Goal: Task Accomplishment & Management: Manage account settings

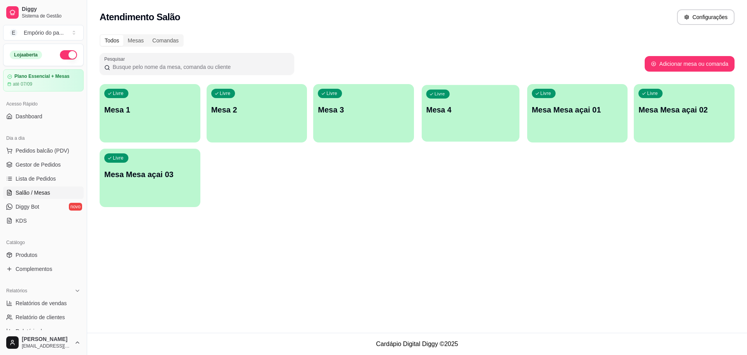
click at [474, 126] on div "Livre Mesa 4" at bounding box center [471, 108] width 98 height 47
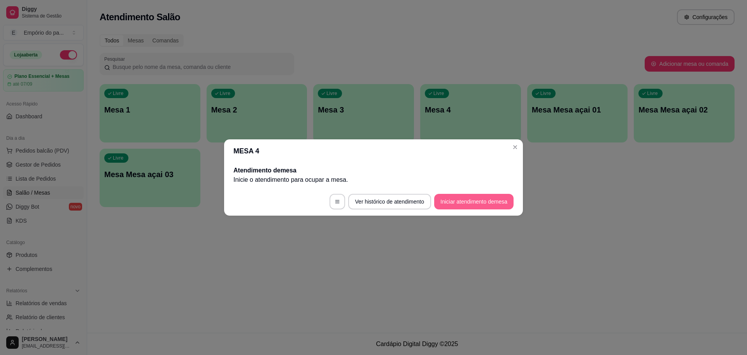
click at [473, 204] on button "Iniciar atendimento de mesa" at bounding box center [473, 202] width 79 height 16
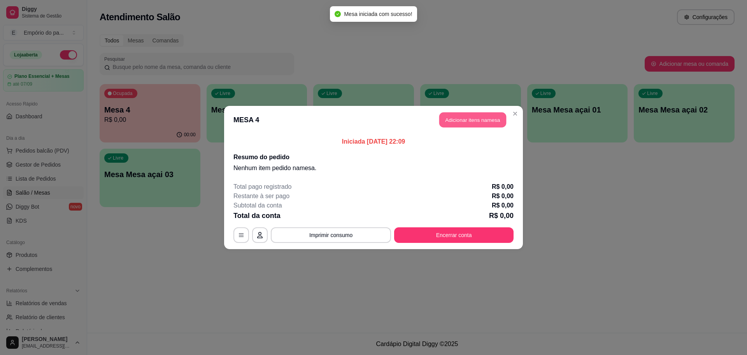
click at [473, 120] on button "Adicionar itens na mesa" at bounding box center [472, 119] width 67 height 15
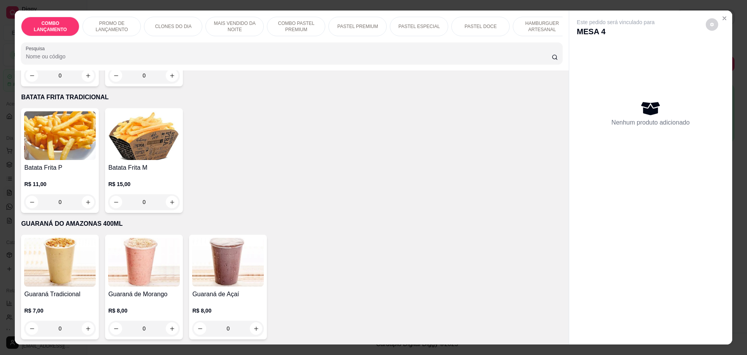
scroll to position [2188, 0]
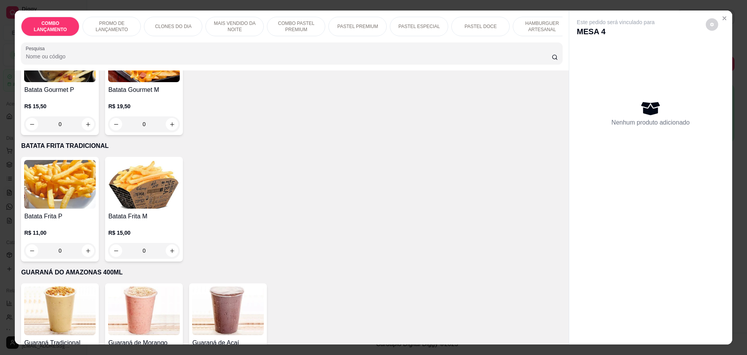
click at [82, 243] on div "0" at bounding box center [60, 251] width 72 height 16
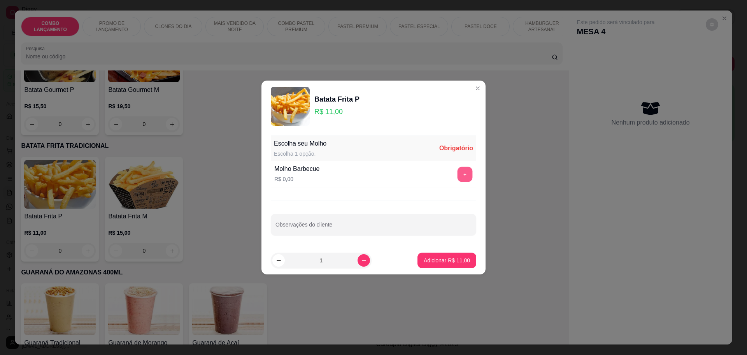
click at [457, 173] on button "+" at bounding box center [464, 174] width 15 height 15
click at [453, 259] on p "Adicionar R$ 11,00" at bounding box center [446, 259] width 45 height 7
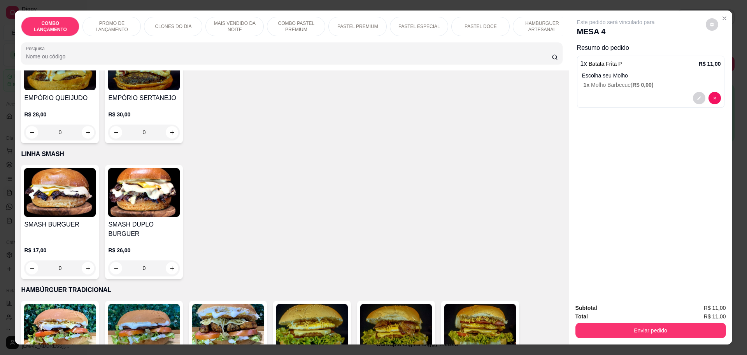
scroll to position [1479, 0]
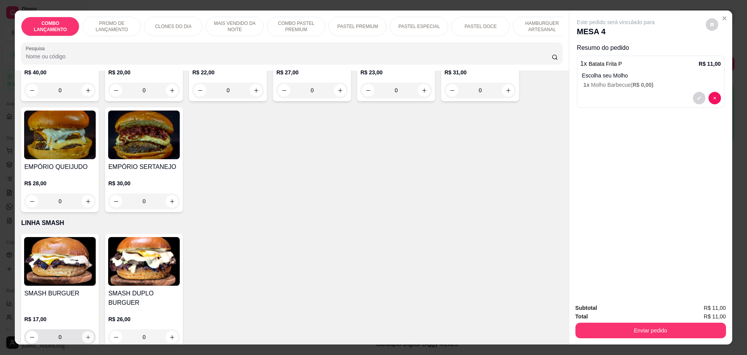
click at [85, 334] on icon "increase-product-quantity" at bounding box center [88, 337] width 6 height 6
type input "2"
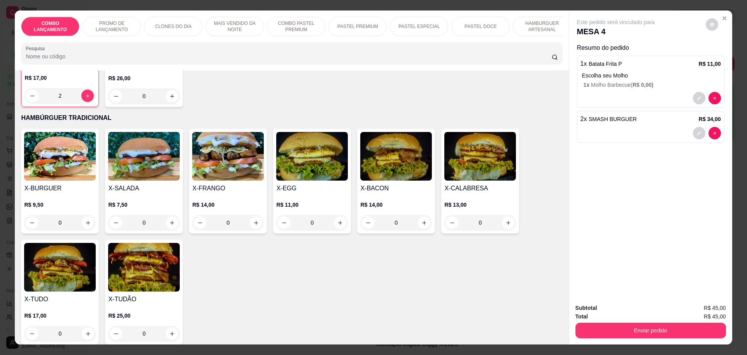
scroll to position [1673, 0]
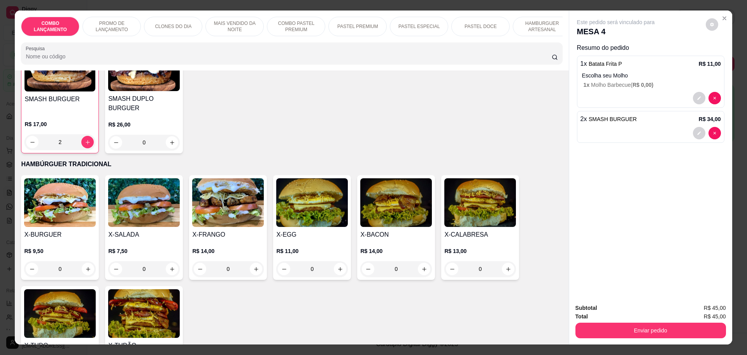
click at [253, 261] on div "0" at bounding box center [228, 269] width 72 height 16
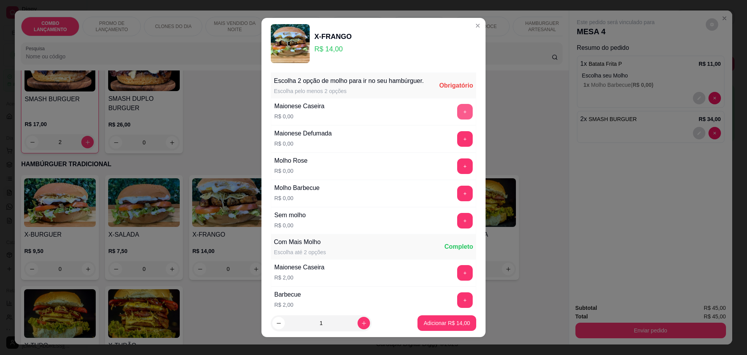
click at [457, 119] on button "+" at bounding box center [465, 112] width 16 height 16
click at [457, 145] on button "+" at bounding box center [465, 139] width 16 height 16
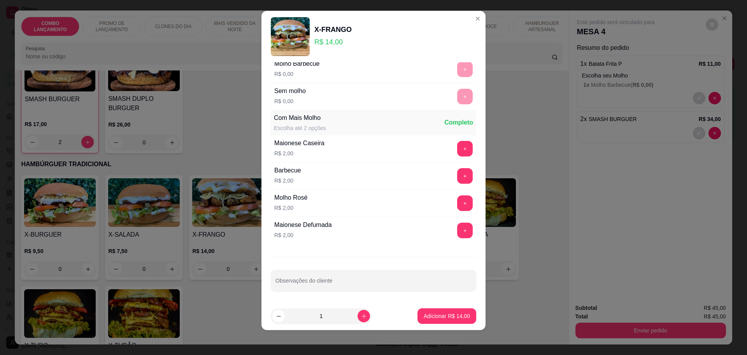
scroll to position [0, 0]
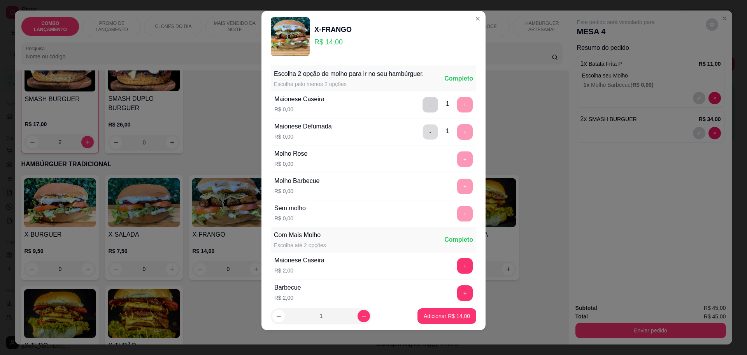
click at [423, 133] on button "-" at bounding box center [430, 131] width 15 height 15
click at [422, 110] on button "-" at bounding box center [430, 105] width 16 height 16
click at [457, 139] on button "+" at bounding box center [465, 132] width 16 height 16
click at [448, 315] on p "Adicionar R$ 14,00" at bounding box center [447, 316] width 46 height 8
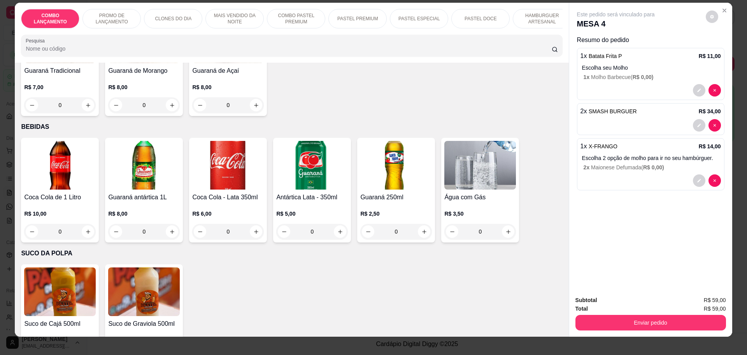
scroll to position [14, 0]
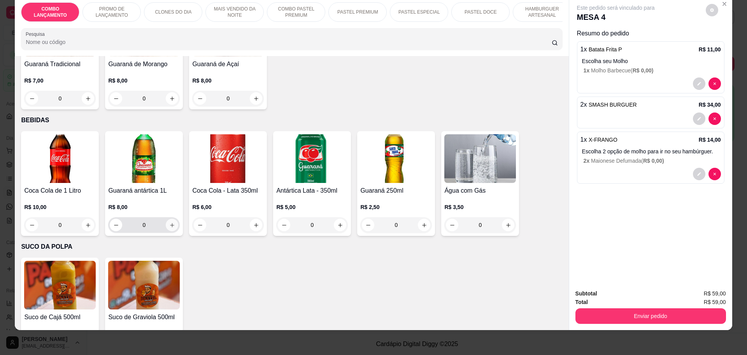
click at [171, 222] on icon "increase-product-quantity" at bounding box center [172, 225] width 6 height 6
type input "1"
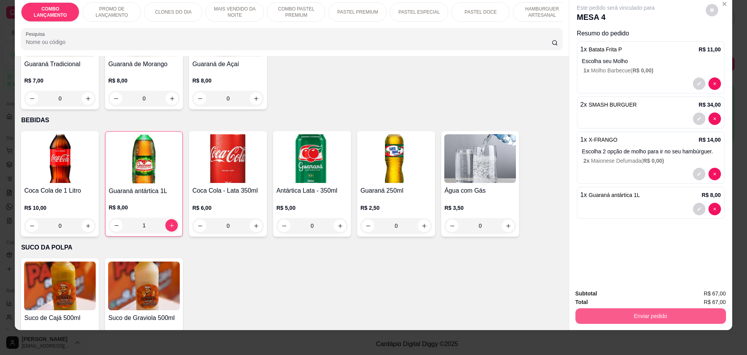
click at [634, 317] on button "Enviar pedido" at bounding box center [650, 316] width 151 height 16
click at [656, 292] on button "Não registrar e enviar pedido" at bounding box center [624, 296] width 79 height 14
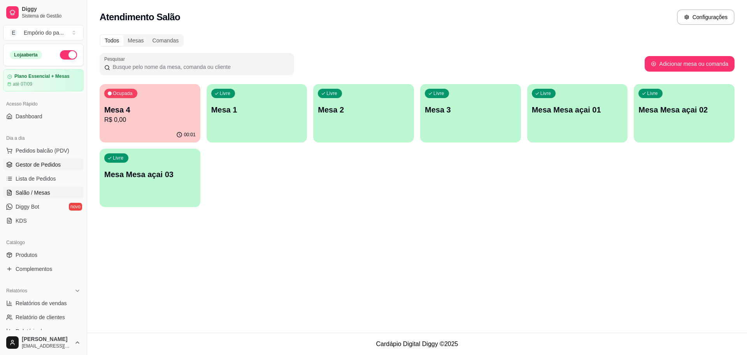
click at [42, 163] on span "Gestor de Pedidos" at bounding box center [38, 165] width 45 height 8
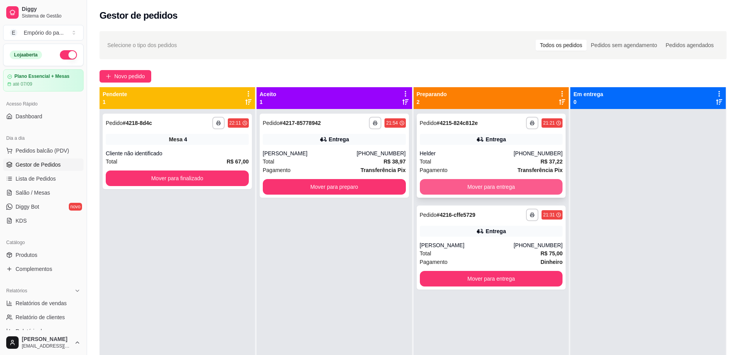
click at [490, 189] on button "Mover para entrega" at bounding box center [491, 187] width 143 height 16
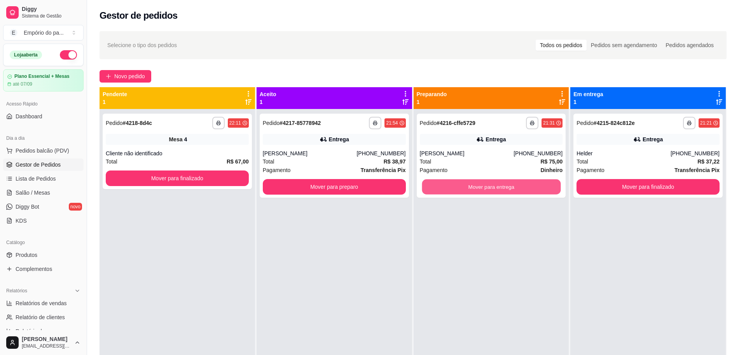
click at [490, 189] on button "Mover para entrega" at bounding box center [491, 186] width 139 height 15
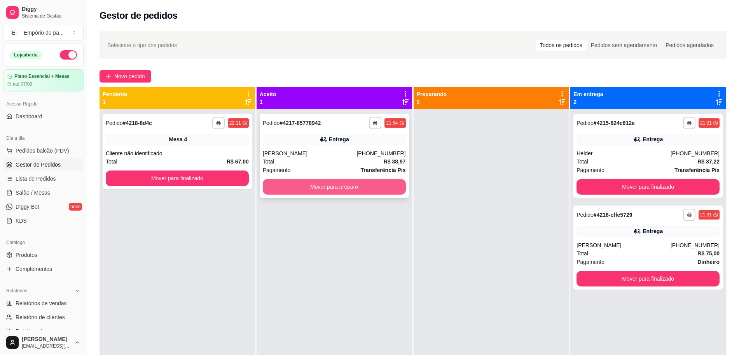
click at [346, 188] on button "Mover para preparo" at bounding box center [334, 187] width 143 height 16
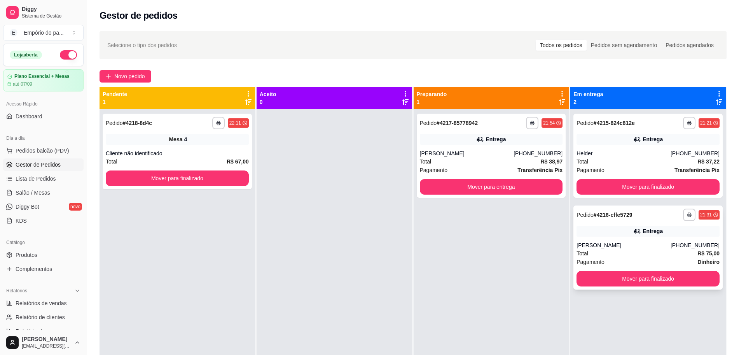
click at [637, 247] on div "[PERSON_NAME]" at bounding box center [624, 245] width 94 height 8
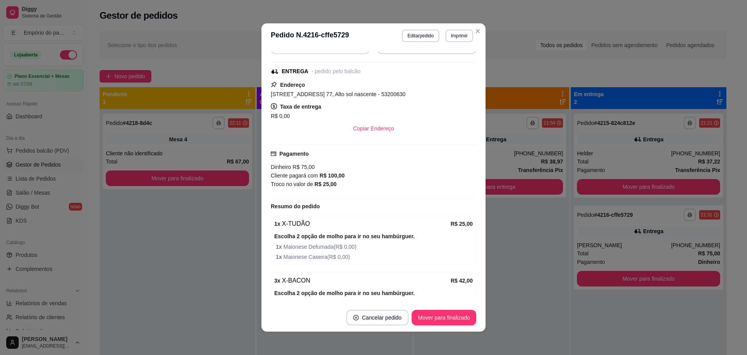
scroll to position [146, 0]
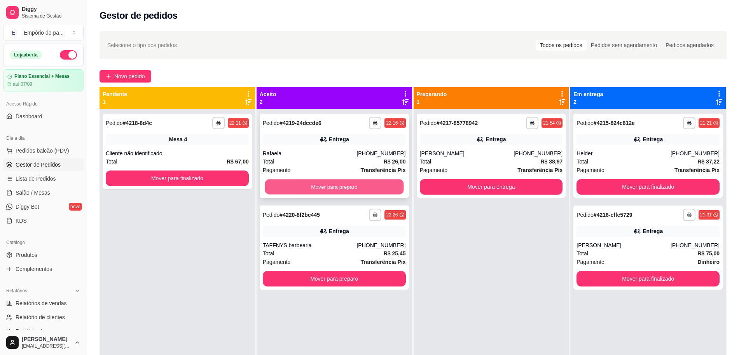
click at [302, 180] on button "Mover para preparo" at bounding box center [334, 186] width 139 height 15
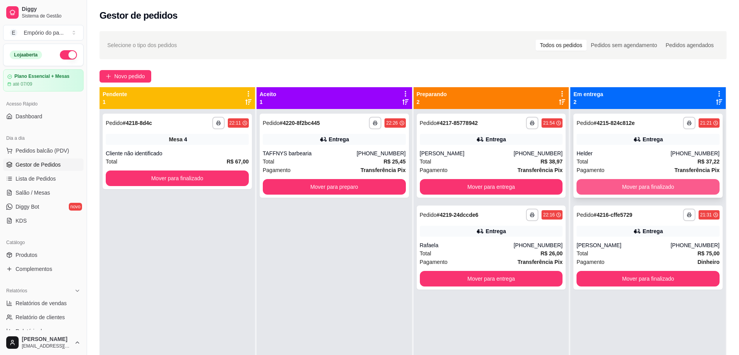
click at [657, 187] on button "Mover para finalizado" at bounding box center [648, 187] width 143 height 16
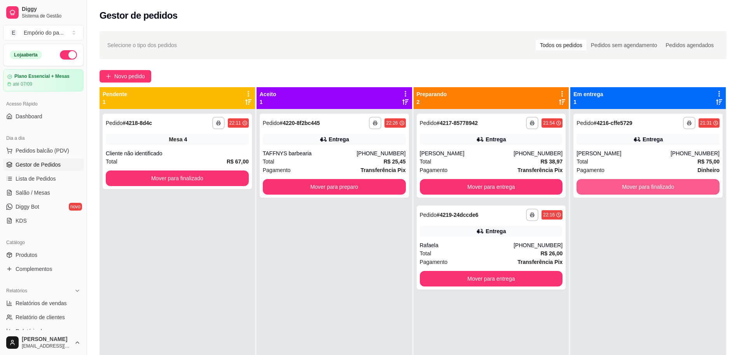
click at [657, 187] on button "Mover para finalizado" at bounding box center [648, 187] width 143 height 16
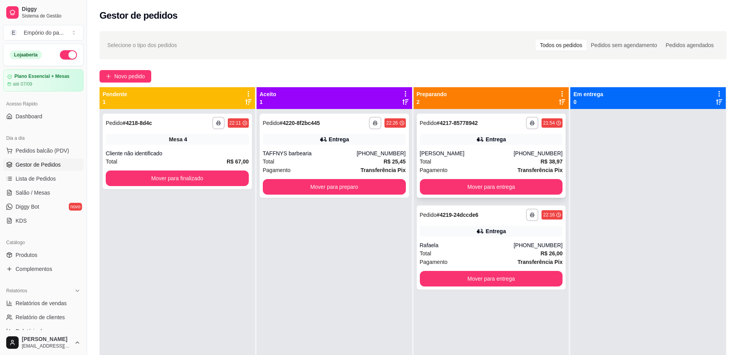
click at [465, 166] on div "Pagamento Transferência Pix" at bounding box center [491, 170] width 143 height 9
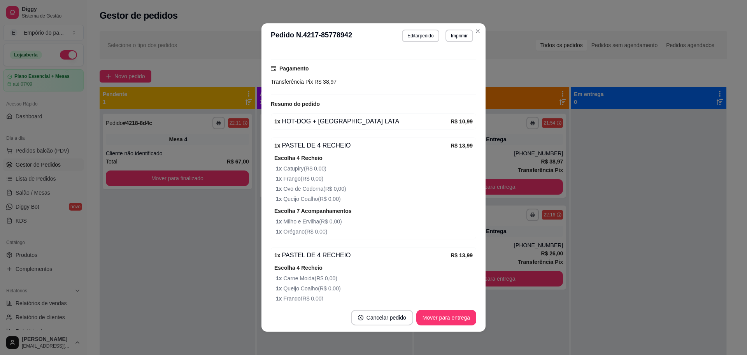
scroll to position [233, 0]
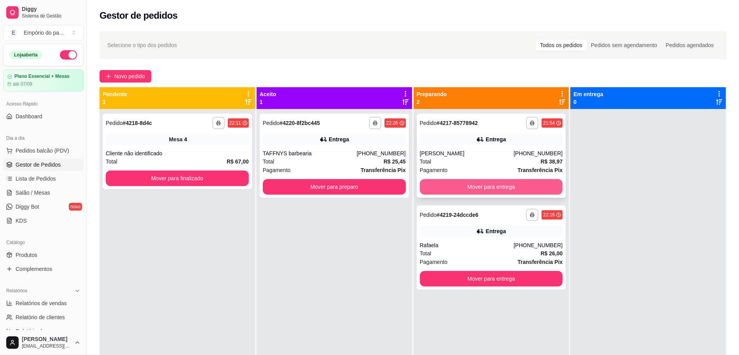
click at [508, 183] on button "Mover para entrega" at bounding box center [491, 187] width 143 height 16
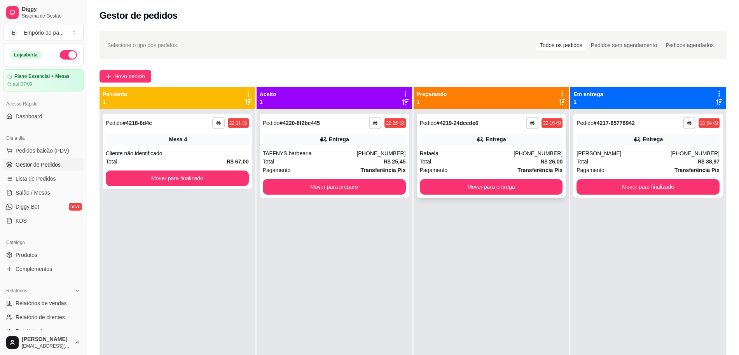
click at [473, 159] on div "Total R$ 26,00" at bounding box center [491, 161] width 143 height 9
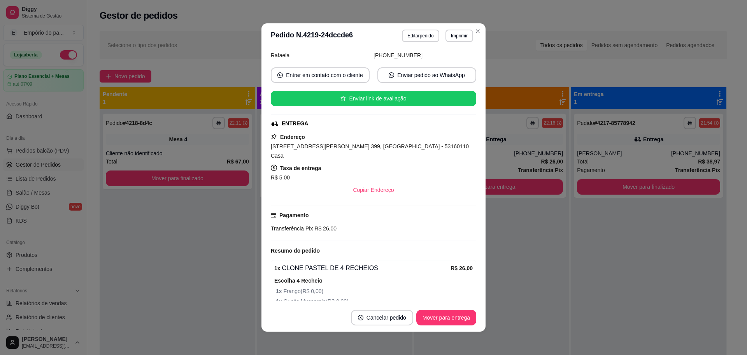
scroll to position [236, 0]
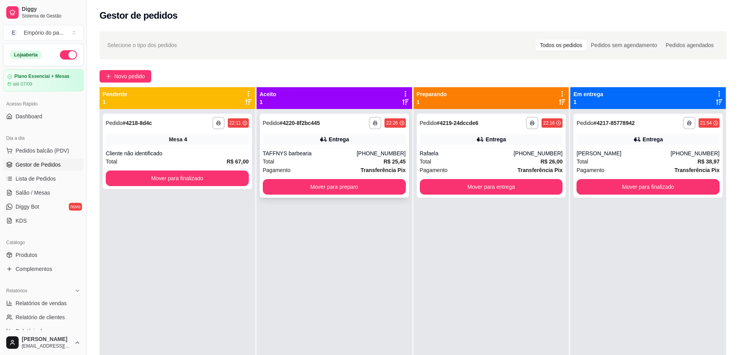
click at [294, 157] on div "TAFFNYS barbearia" at bounding box center [310, 153] width 94 height 8
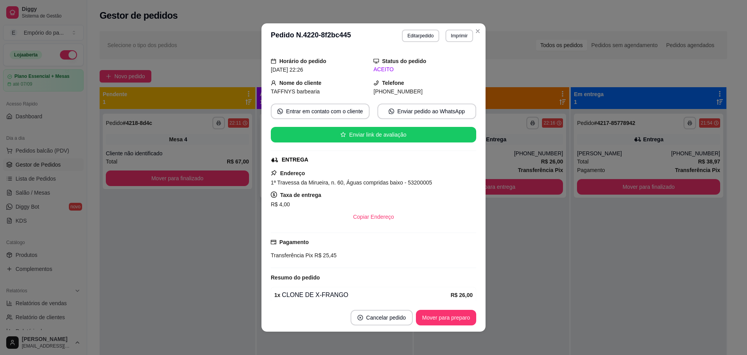
scroll to position [131, 0]
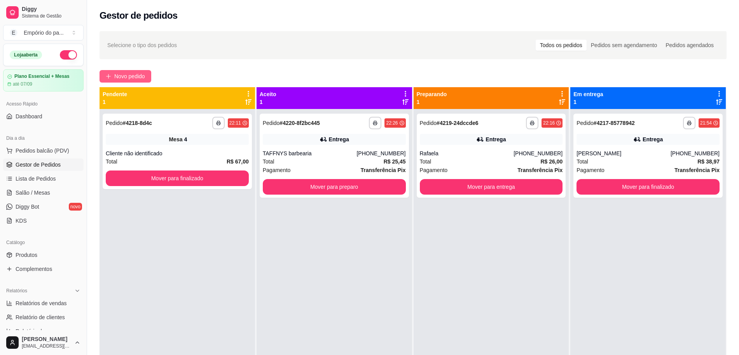
click at [120, 73] on span "Novo pedido" at bounding box center [129, 76] width 31 height 9
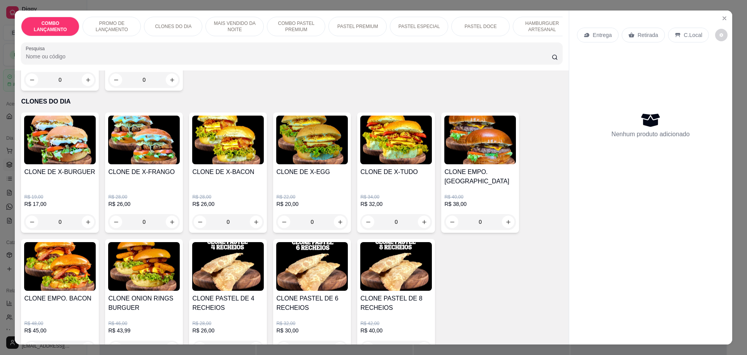
scroll to position [292, 0]
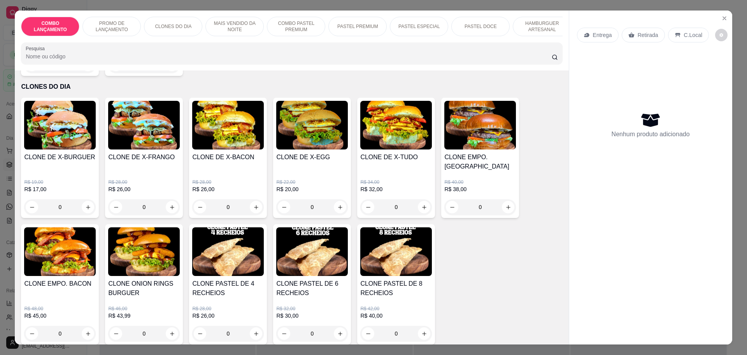
click at [167, 199] on div "0" at bounding box center [144, 207] width 72 height 16
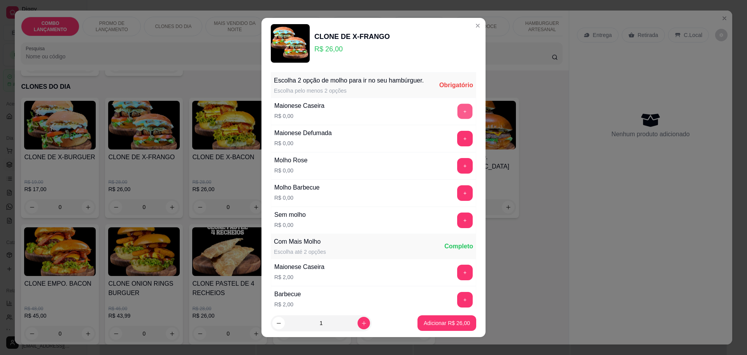
click at [457, 113] on button "+" at bounding box center [464, 111] width 15 height 15
click at [457, 115] on button "+" at bounding box center [464, 111] width 15 height 15
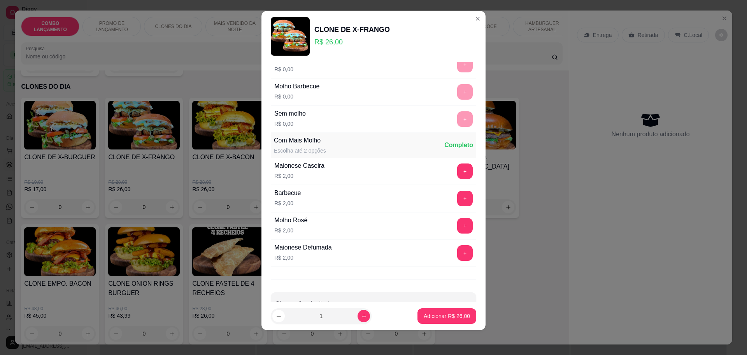
scroll to position [117, 0]
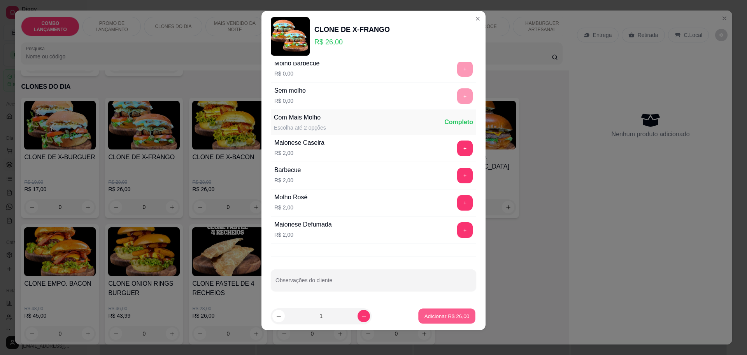
click at [442, 312] on p "Adicionar R$ 26,00" at bounding box center [446, 315] width 45 height 7
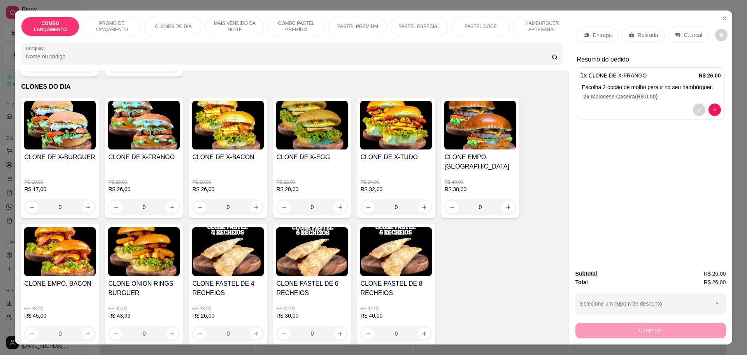
click at [637, 33] on p "Retirada" at bounding box center [647, 35] width 21 height 8
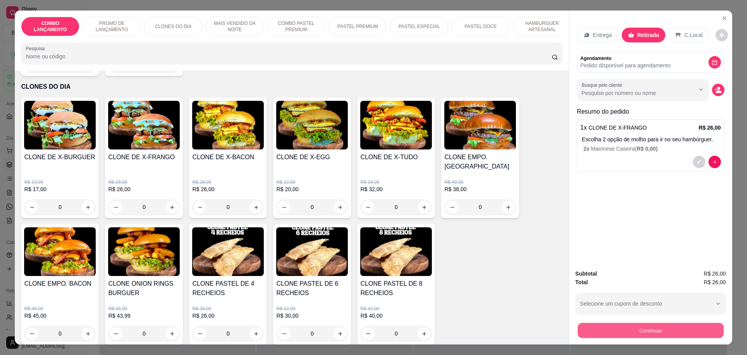
click at [651, 334] on button "Continuar" at bounding box center [650, 329] width 146 height 15
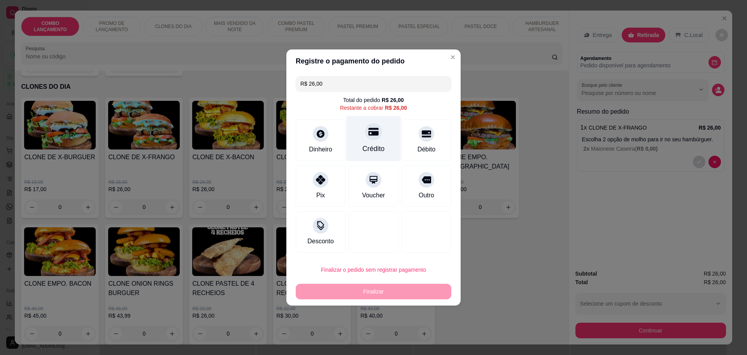
click at [368, 145] on div "Crédito" at bounding box center [373, 149] width 22 height 10
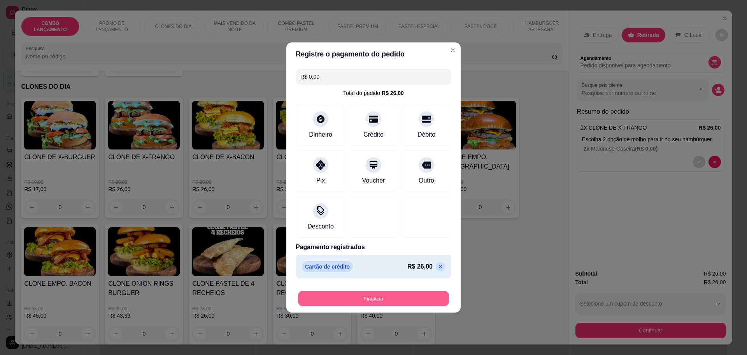
click at [392, 294] on button "Finalizar" at bounding box center [373, 298] width 151 height 15
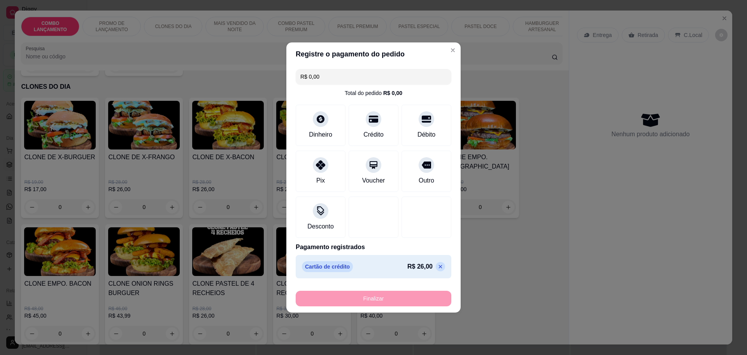
type input "-R$ 26,00"
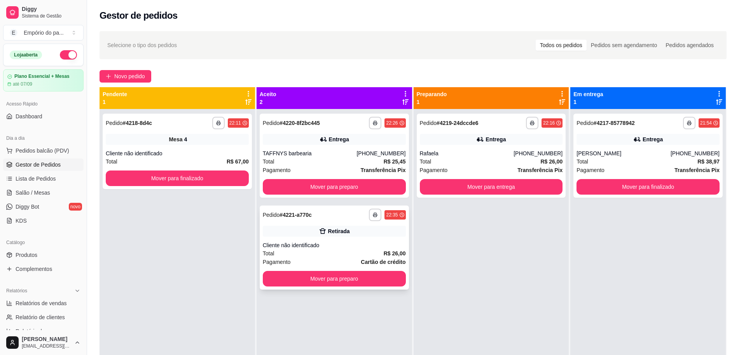
click at [362, 242] on div "Cliente não identificado" at bounding box center [334, 245] width 143 height 8
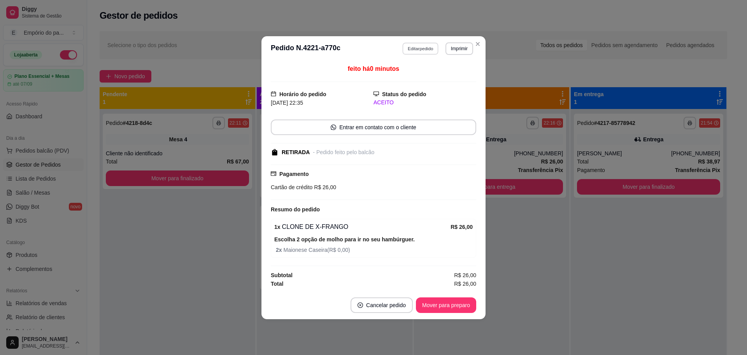
click at [425, 48] on button "Editar pedido" at bounding box center [421, 48] width 36 height 12
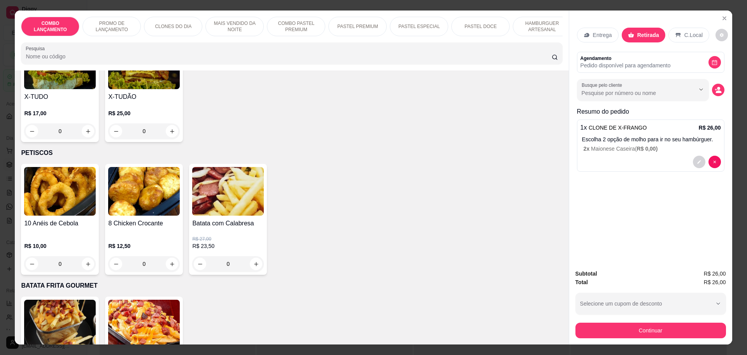
scroll to position [1916, 0]
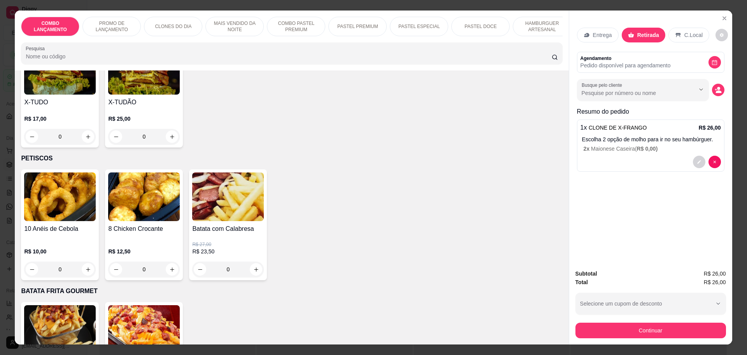
click at [170, 261] on div "0" at bounding box center [144, 269] width 72 height 16
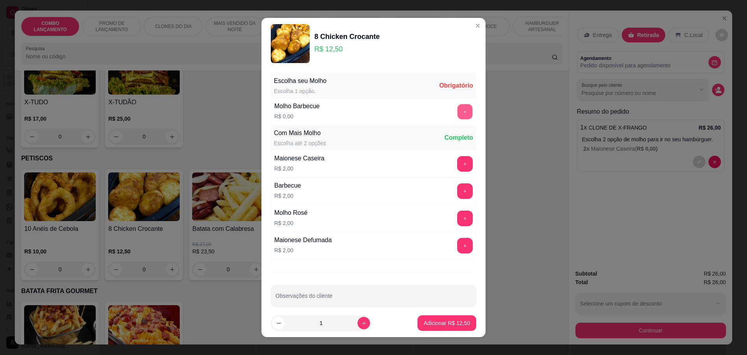
click at [457, 112] on button "+" at bounding box center [464, 111] width 15 height 15
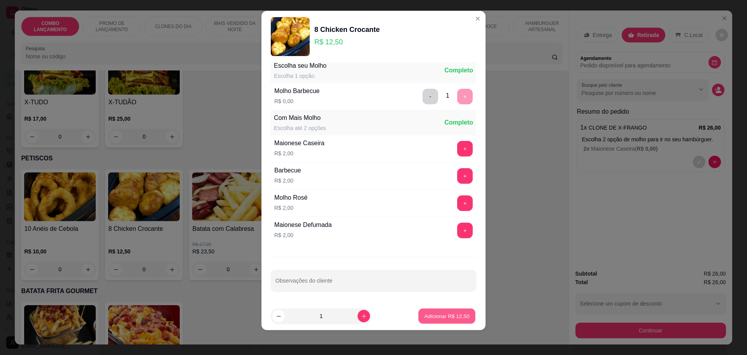
click at [453, 315] on p "Adicionar R$ 12,50" at bounding box center [446, 315] width 45 height 7
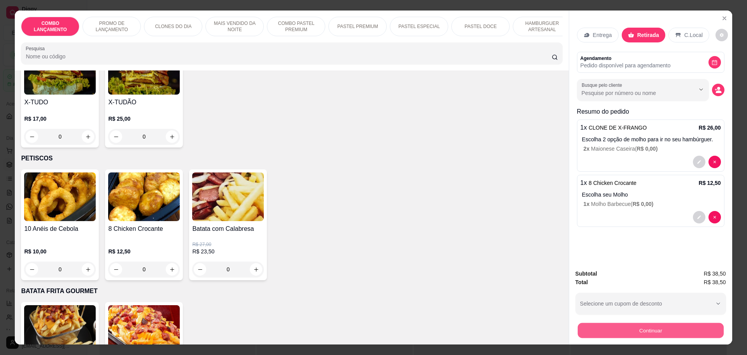
click at [626, 331] on button "Continuar" at bounding box center [650, 329] width 146 height 15
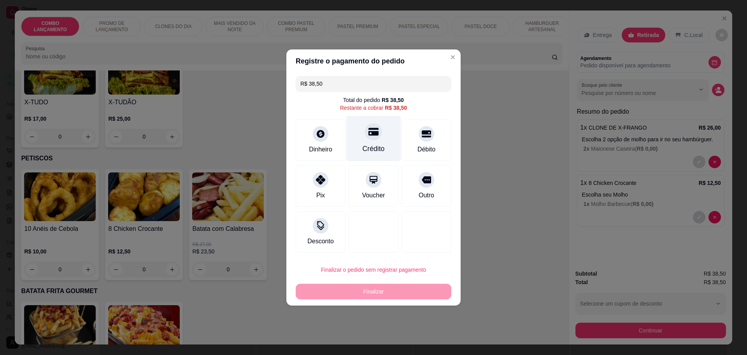
click at [358, 142] on div "Crédito" at bounding box center [373, 139] width 55 height 46
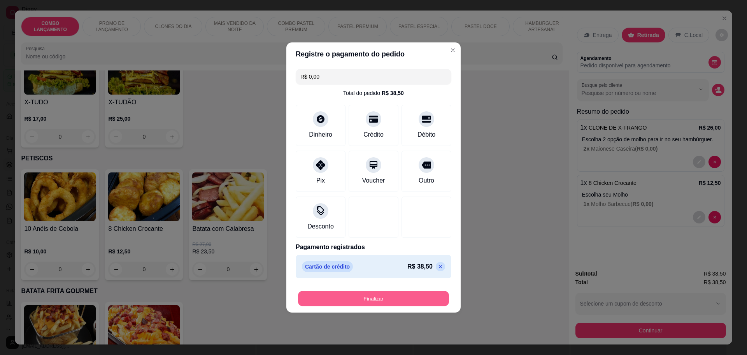
click at [371, 302] on button "Finalizar" at bounding box center [373, 298] width 151 height 15
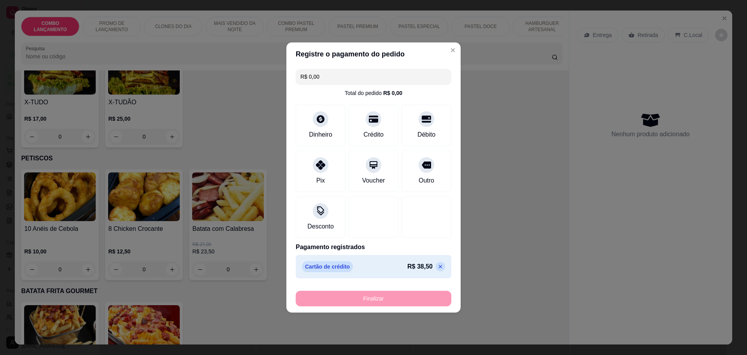
type input "-R$ 38,50"
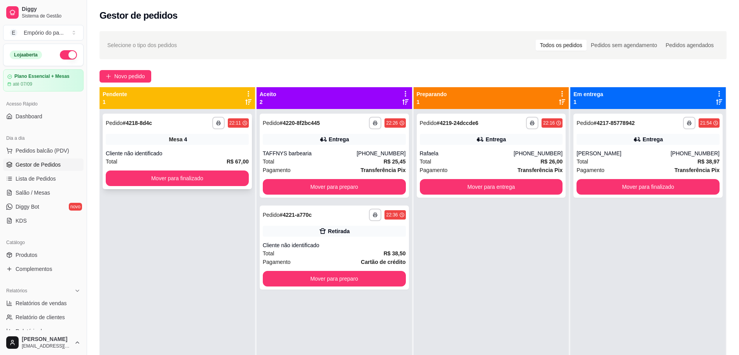
click at [213, 162] on div "Total R$ 67,00" at bounding box center [177, 161] width 143 height 9
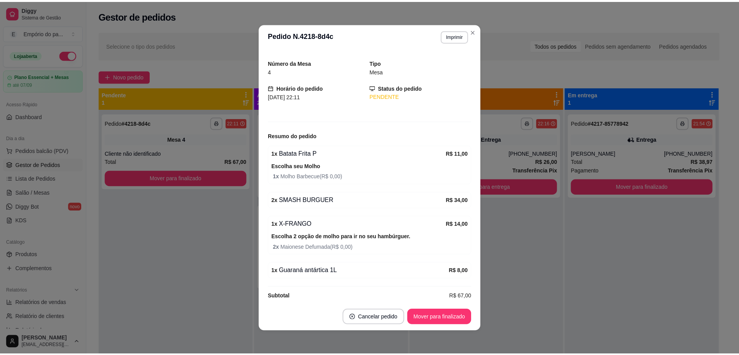
scroll to position [28, 0]
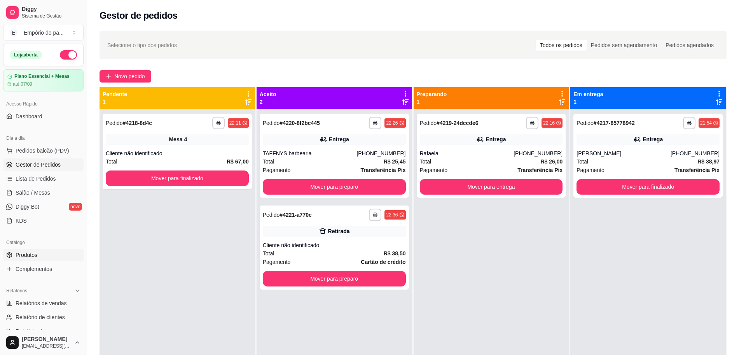
click at [37, 257] on span "Produtos" at bounding box center [27, 255] width 22 height 8
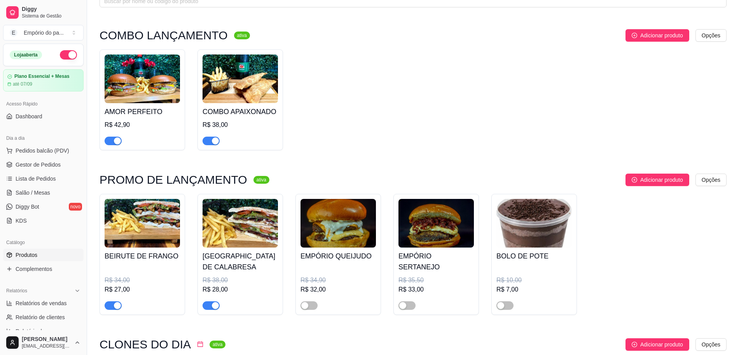
scroll to position [97, 0]
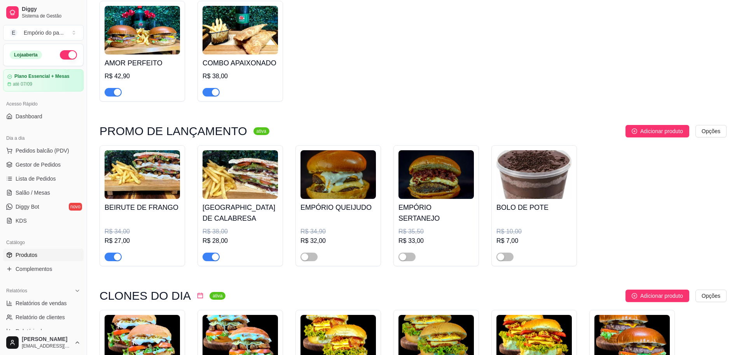
click at [253, 234] on div "R$ 38,00" at bounding box center [240, 231] width 75 height 9
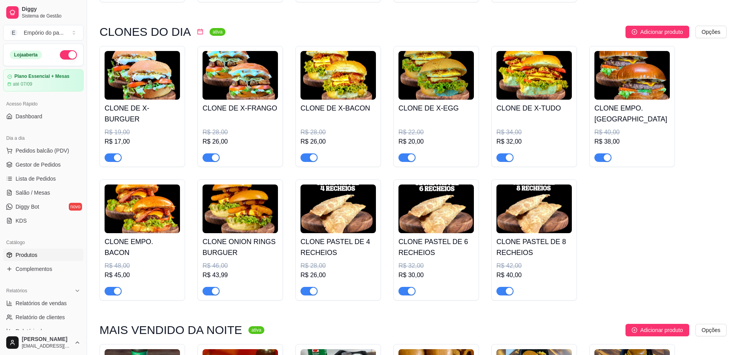
scroll to position [340, 0]
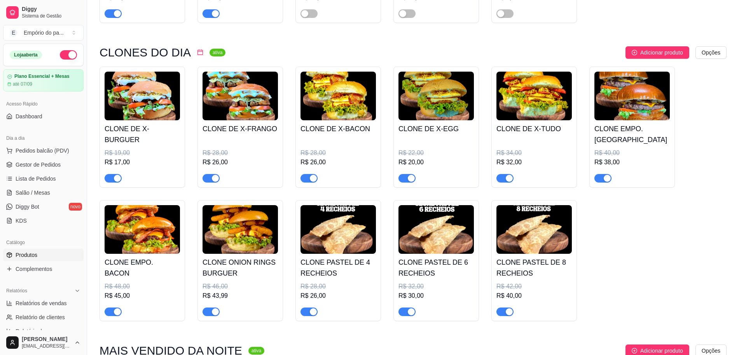
click at [214, 180] on div "button" at bounding box center [215, 178] width 7 height 7
click at [313, 179] on div "button" at bounding box center [313, 178] width 7 height 7
click at [404, 181] on span "button" at bounding box center [407, 178] width 17 height 9
click at [504, 181] on span "button" at bounding box center [505, 178] width 17 height 9
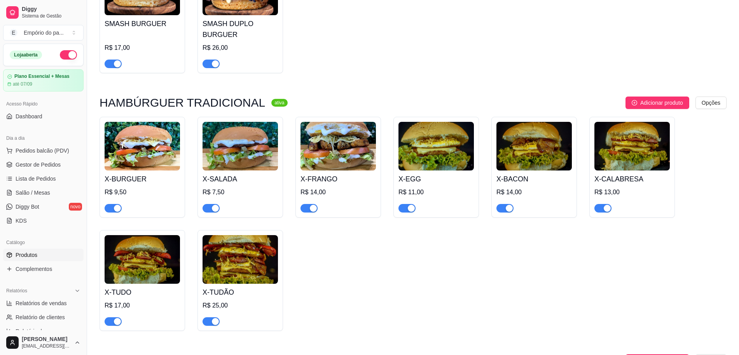
scroll to position [1945, 0]
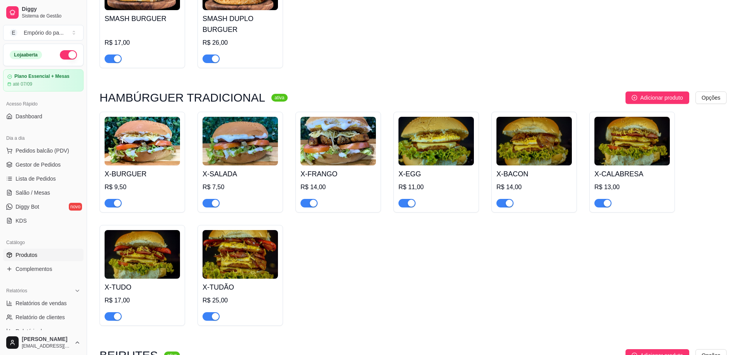
click at [312, 200] on div "button" at bounding box center [313, 203] width 7 height 7
click at [413, 200] on div "button" at bounding box center [411, 203] width 7 height 7
click at [506, 200] on div "button" at bounding box center [509, 203] width 7 height 7
click at [609, 200] on div "button" at bounding box center [607, 203] width 7 height 7
click at [213, 313] on div "button" at bounding box center [215, 316] width 7 height 7
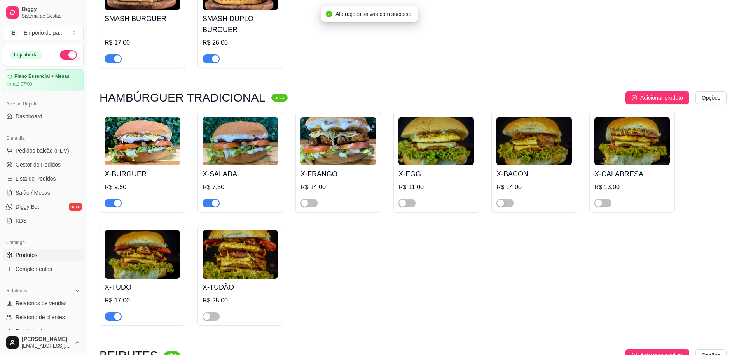
click at [114, 313] on div "button" at bounding box center [117, 316] width 7 height 7
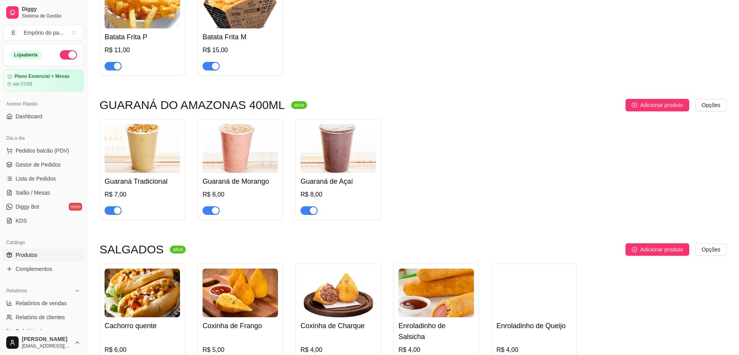
scroll to position [2771, 0]
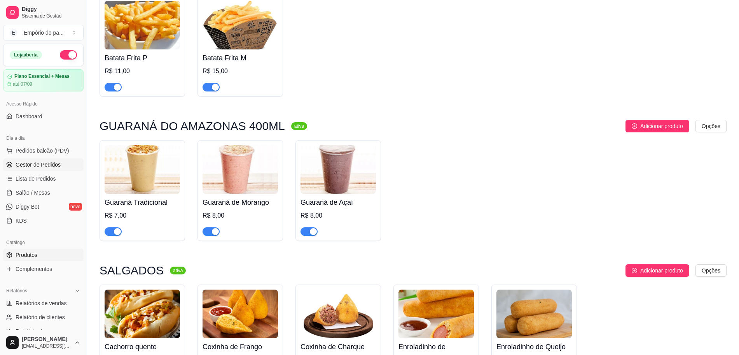
click at [48, 169] on link "Gestor de Pedidos" at bounding box center [43, 164] width 81 height 12
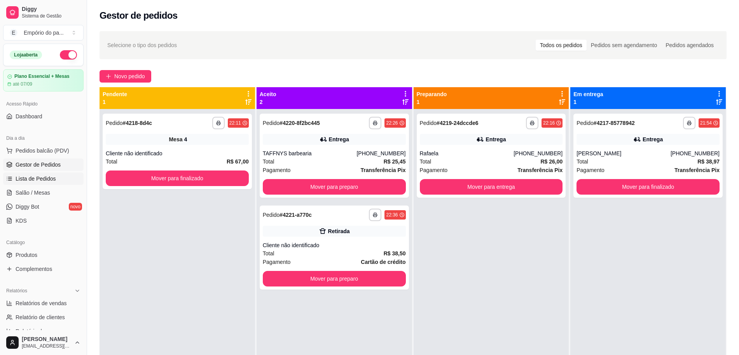
click at [40, 180] on span "Lista de Pedidos" at bounding box center [36, 179] width 40 height 8
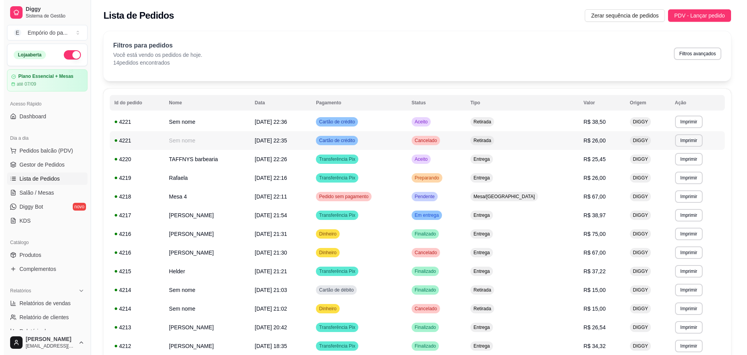
scroll to position [49, 0]
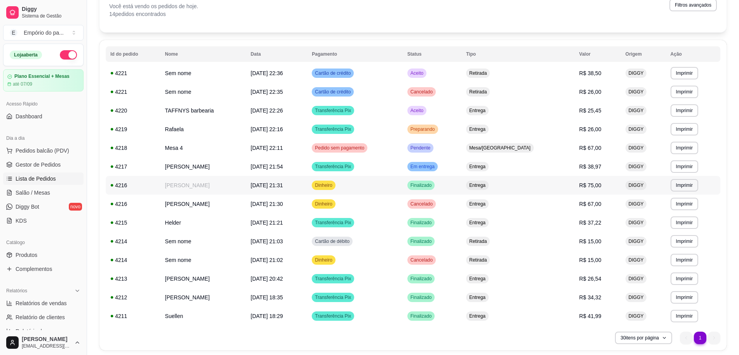
click at [268, 188] on span "[DATE] 21:31" at bounding box center [267, 185] width 32 height 6
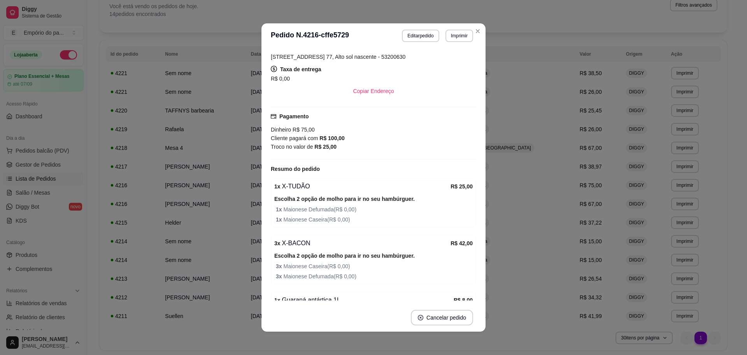
scroll to position [190, 0]
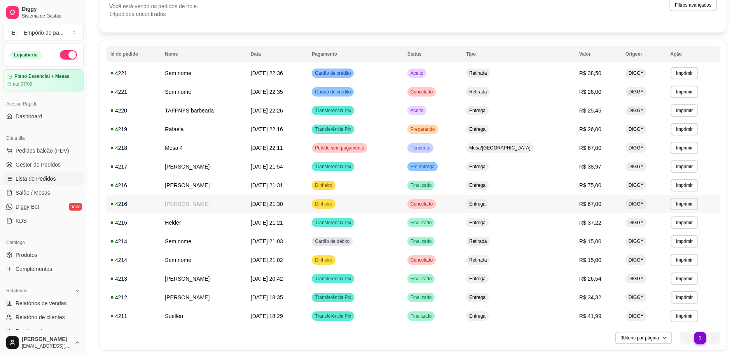
click at [221, 200] on td "[PERSON_NAME]" at bounding box center [203, 203] width 86 height 19
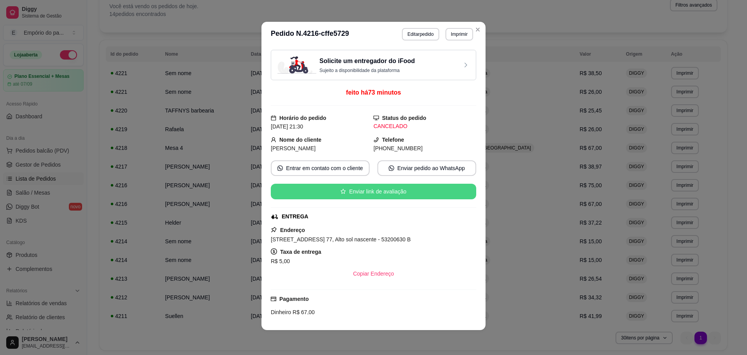
scroll to position [182, 0]
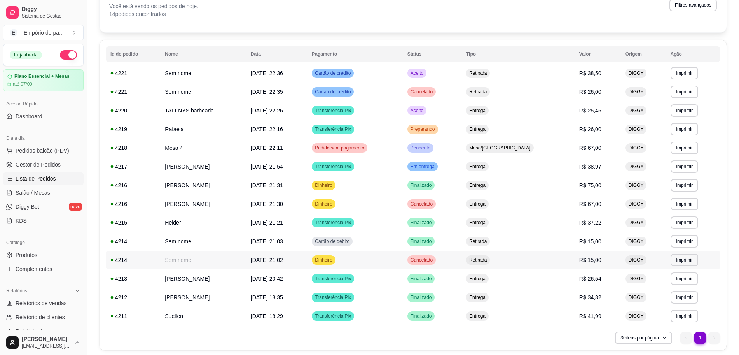
click at [186, 258] on td "Sem nome" at bounding box center [203, 259] width 86 height 19
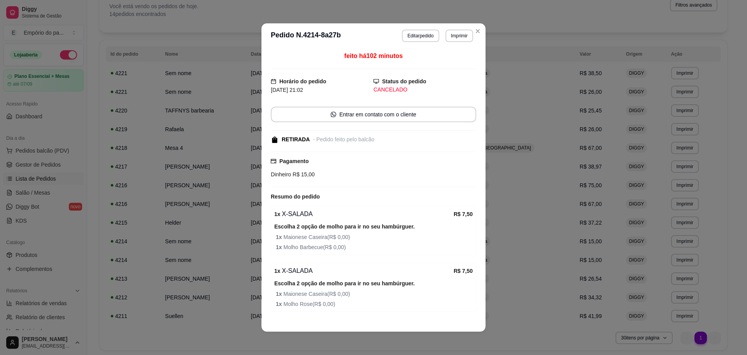
scroll to position [26, 0]
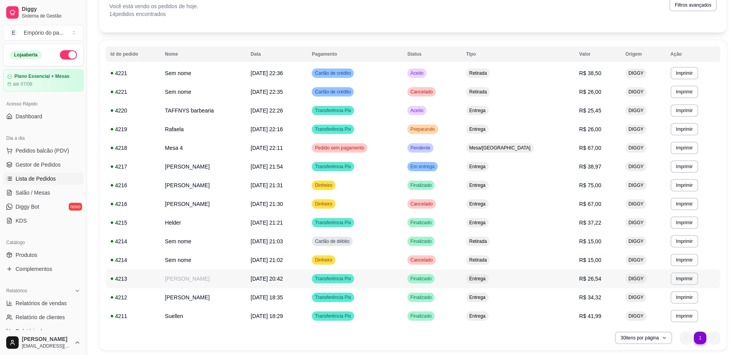
click at [205, 272] on td "[PERSON_NAME]" at bounding box center [203, 278] width 86 height 19
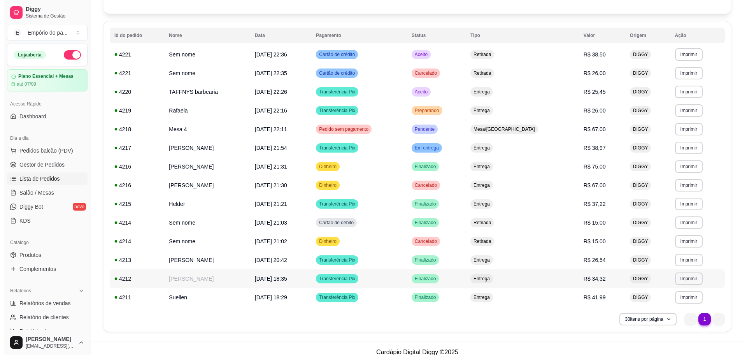
scroll to position [75, 0]
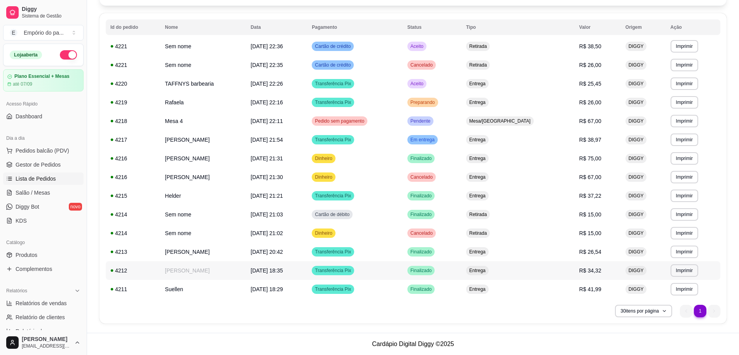
click at [202, 266] on td "[PERSON_NAME]" at bounding box center [203, 270] width 86 height 19
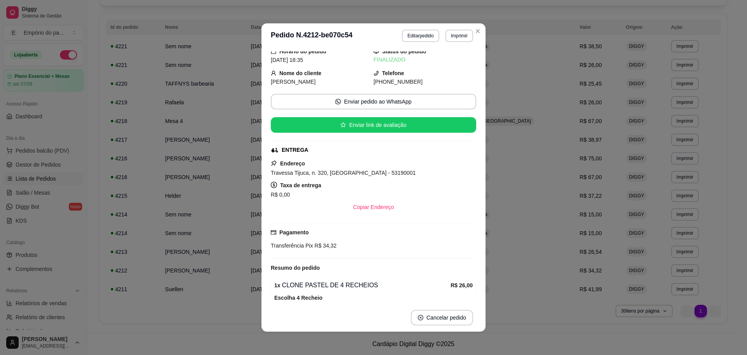
scroll to position [245, 0]
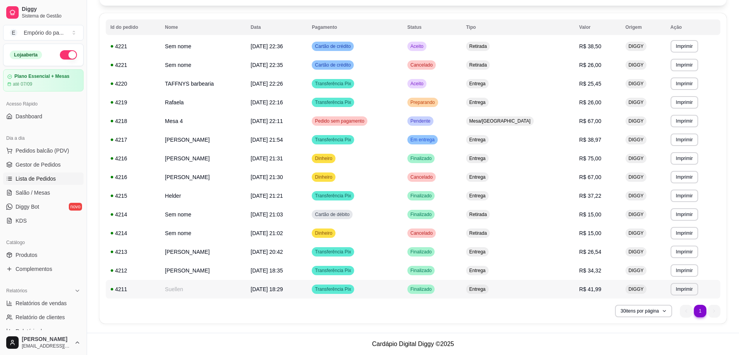
click at [212, 284] on td "Suellen" at bounding box center [203, 289] width 86 height 19
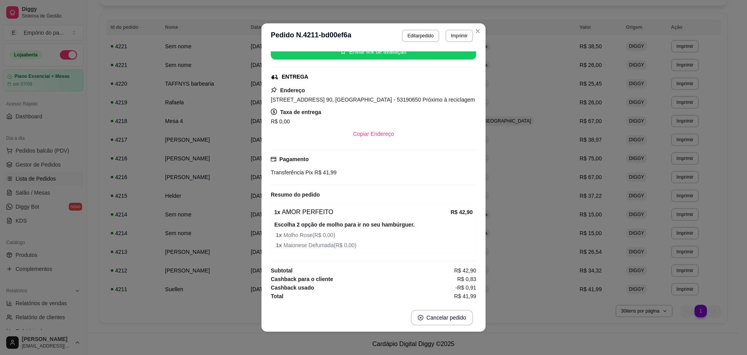
scroll to position [2, 0]
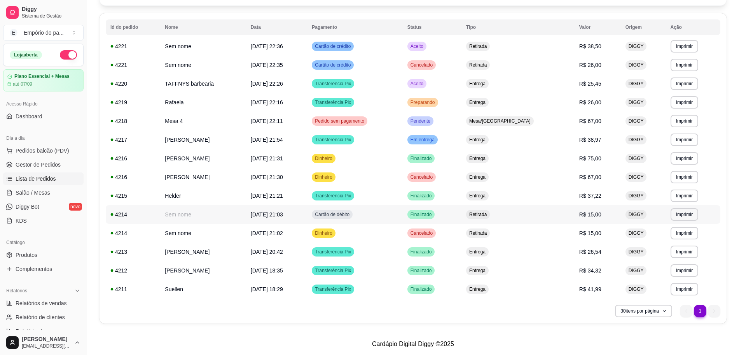
click at [202, 210] on td "Sem nome" at bounding box center [203, 214] width 86 height 19
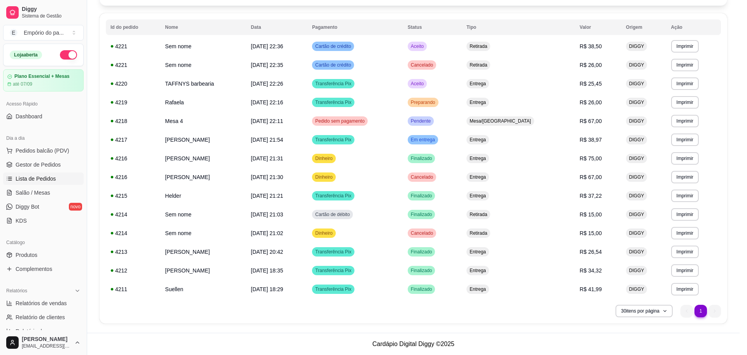
scroll to position [18, 0]
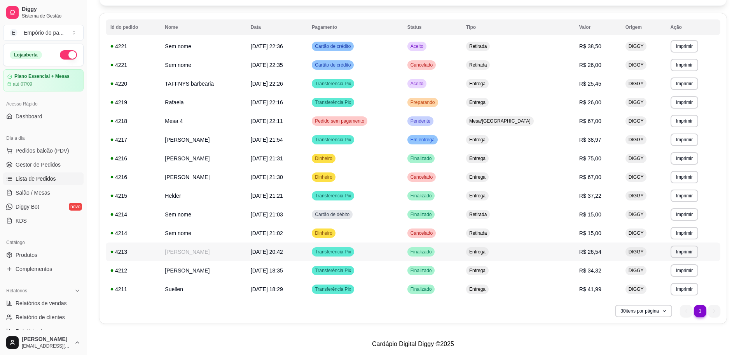
click at [212, 249] on td "[PERSON_NAME]" at bounding box center [203, 251] width 86 height 19
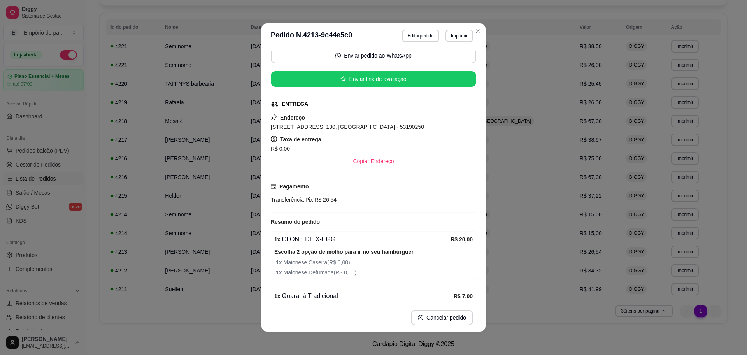
scroll to position [140, 0]
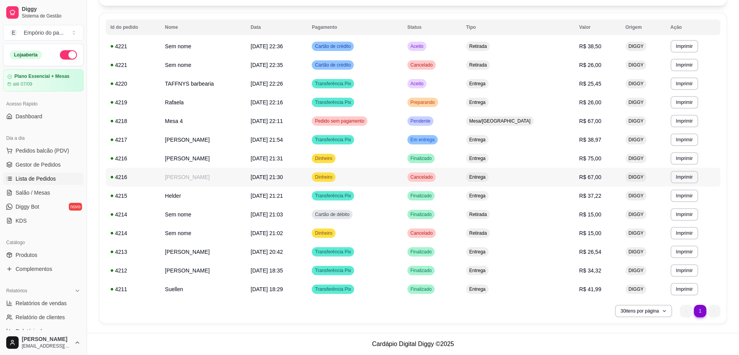
click at [207, 179] on td "[PERSON_NAME]" at bounding box center [203, 177] width 86 height 19
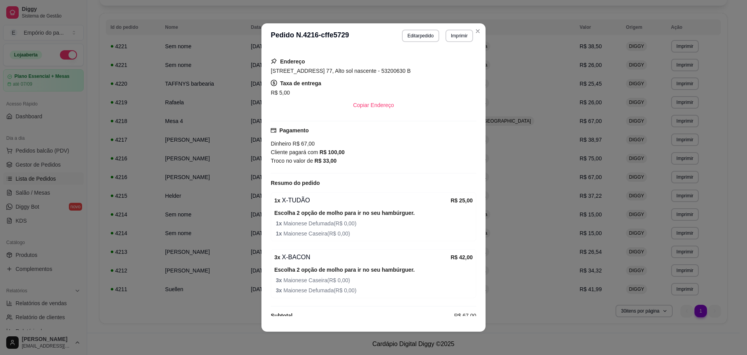
scroll to position [182, 0]
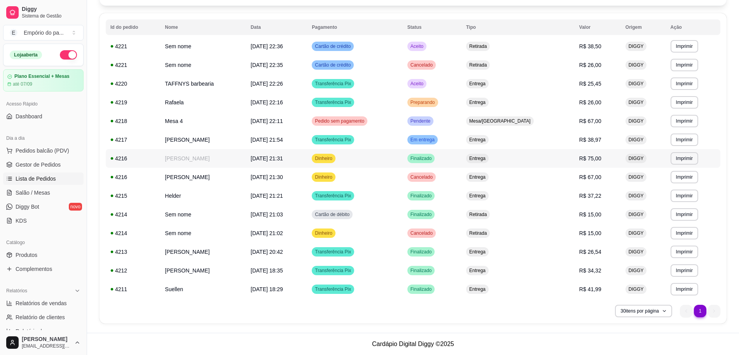
click at [176, 162] on td "[PERSON_NAME]" at bounding box center [203, 158] width 86 height 19
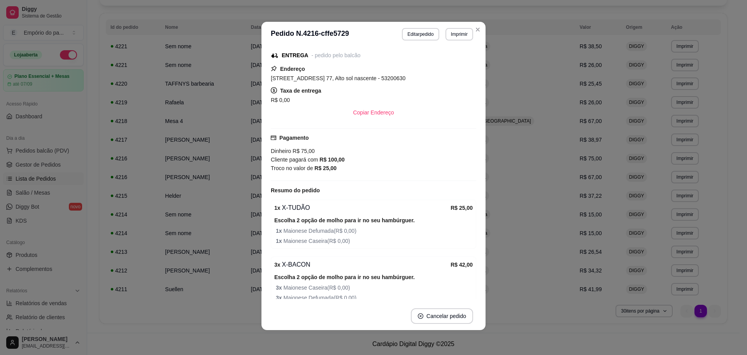
scroll to position [190, 0]
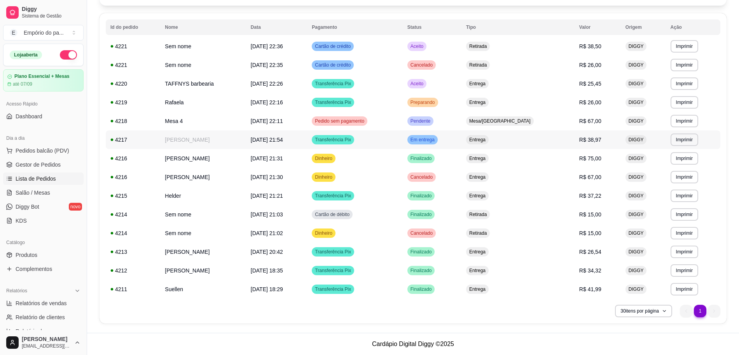
click at [224, 146] on td "[PERSON_NAME]" at bounding box center [203, 139] width 86 height 19
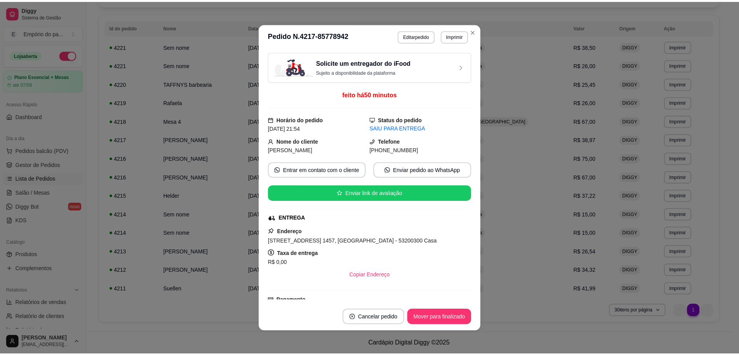
scroll to position [49, 0]
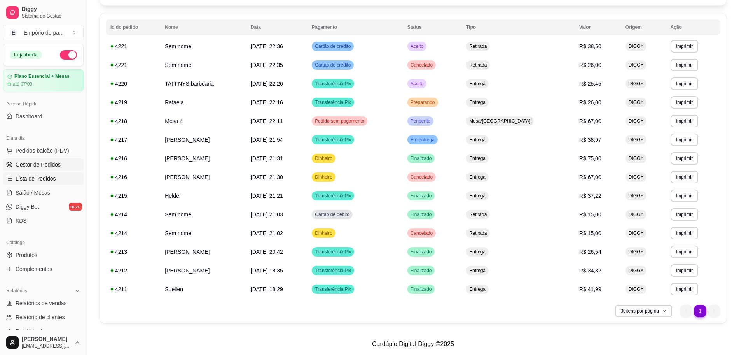
click at [16, 163] on span "Gestor de Pedidos" at bounding box center [38, 165] width 45 height 8
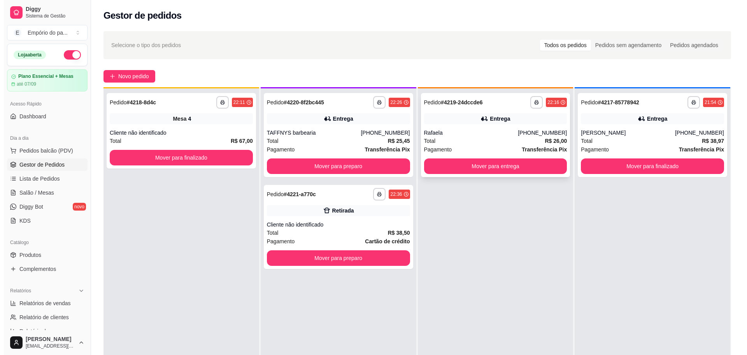
scroll to position [22, 0]
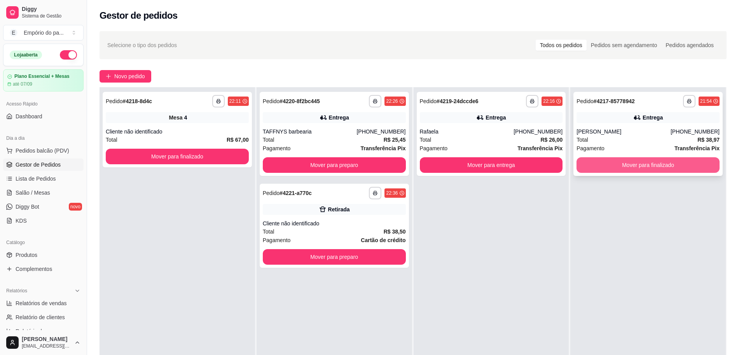
click at [604, 164] on button "Mover para finalizado" at bounding box center [648, 165] width 143 height 16
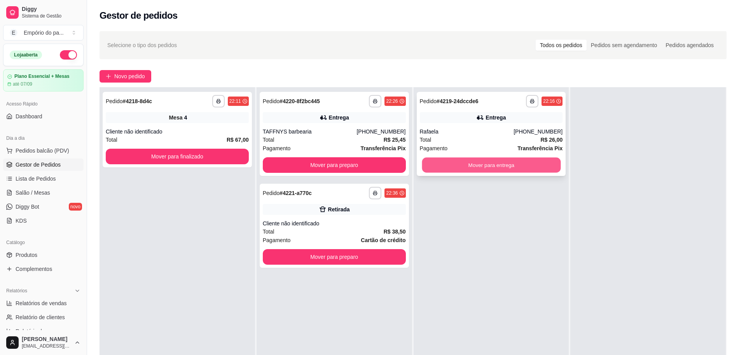
click at [469, 168] on button "Mover para entrega" at bounding box center [491, 165] width 139 height 15
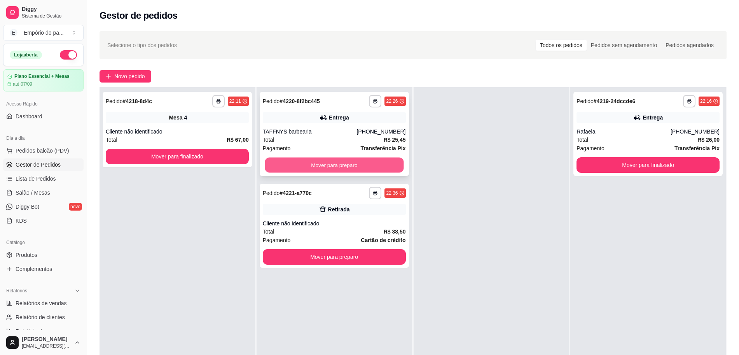
click at [330, 160] on button "Mover para preparo" at bounding box center [334, 165] width 139 height 15
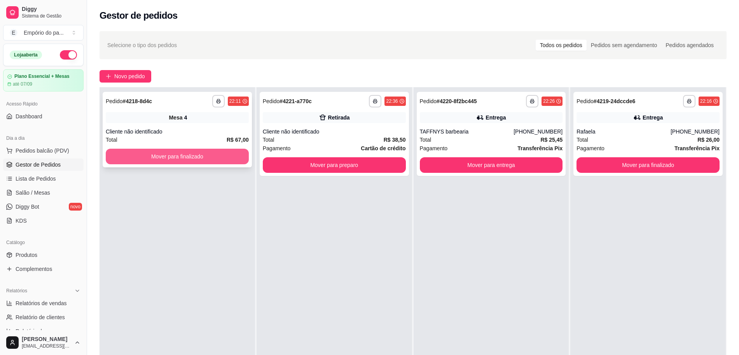
click at [151, 152] on button "Mover para finalizado" at bounding box center [177, 157] width 143 height 16
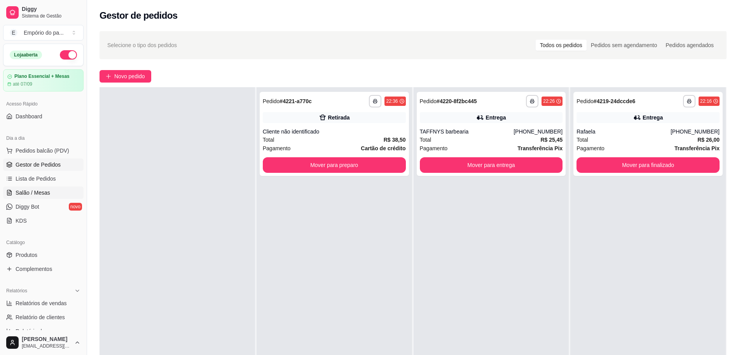
click at [33, 189] on span "Salão / Mesas" at bounding box center [33, 193] width 35 height 8
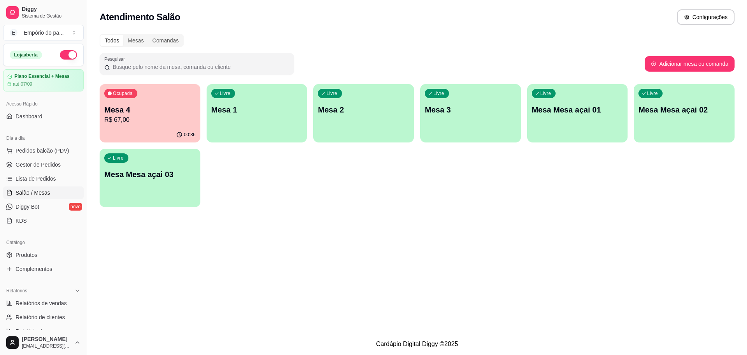
click at [138, 136] on div "00:36" at bounding box center [150, 134] width 101 height 15
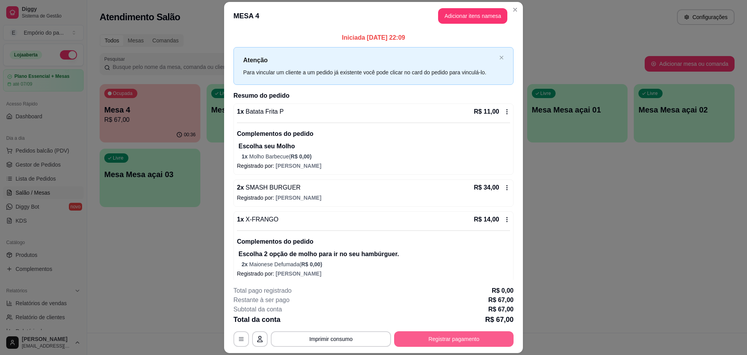
click at [460, 340] on button "Registrar pagamento" at bounding box center [453, 339] width 119 height 16
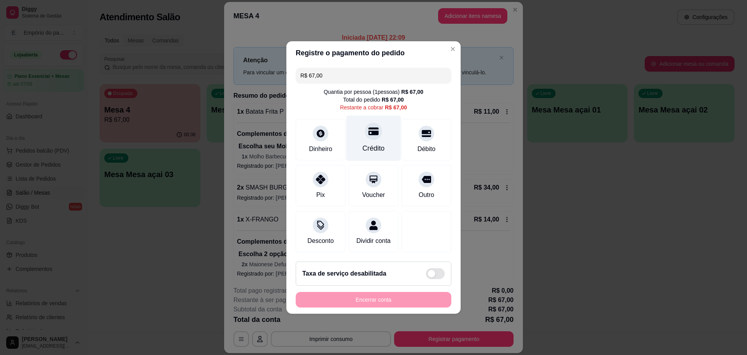
click at [360, 135] on div "Crédito" at bounding box center [373, 139] width 55 height 46
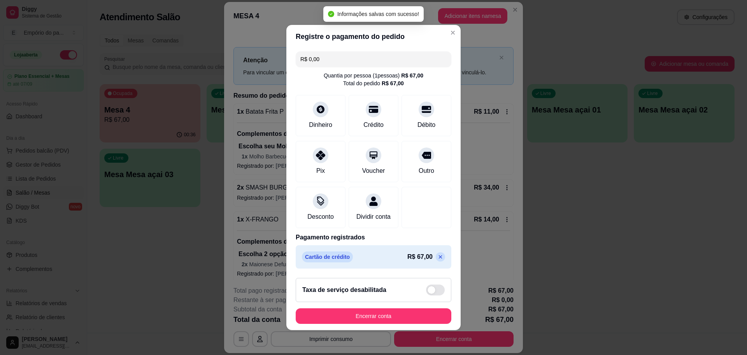
type input "R$ 0,00"
click at [372, 318] on button "Encerrar conta" at bounding box center [374, 316] width 156 height 16
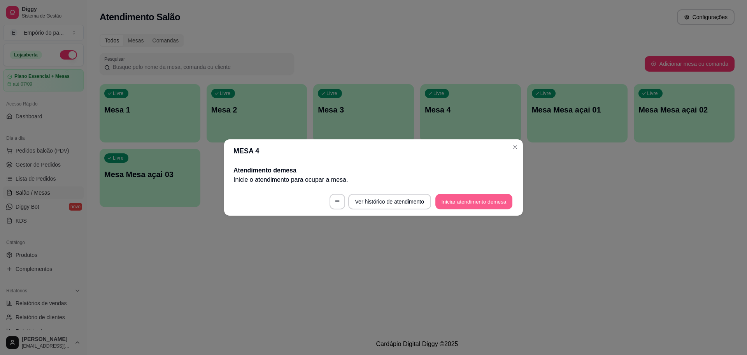
click at [462, 203] on button "Iniciar atendimento de mesa" at bounding box center [473, 201] width 77 height 15
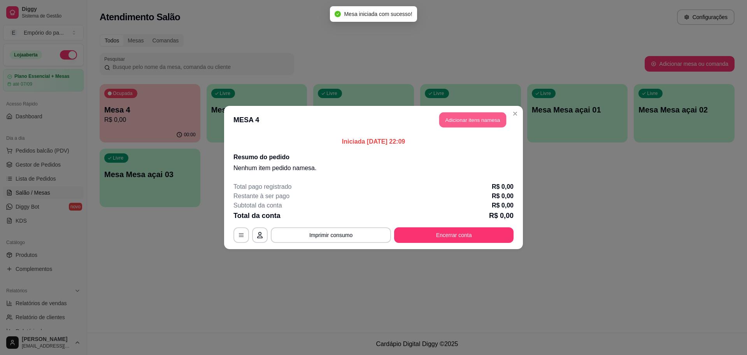
click at [470, 118] on button "Adicionar itens na mesa" at bounding box center [472, 119] width 67 height 15
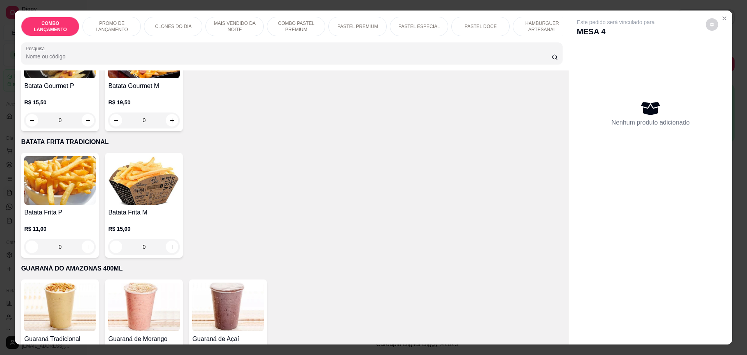
scroll to position [2106, 0]
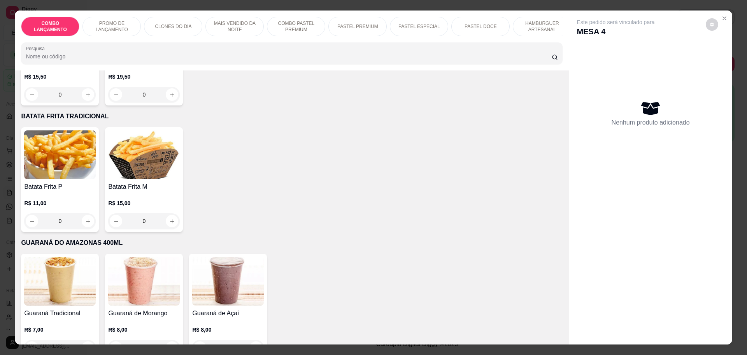
click at [86, 213] on div "0" at bounding box center [60, 221] width 72 height 16
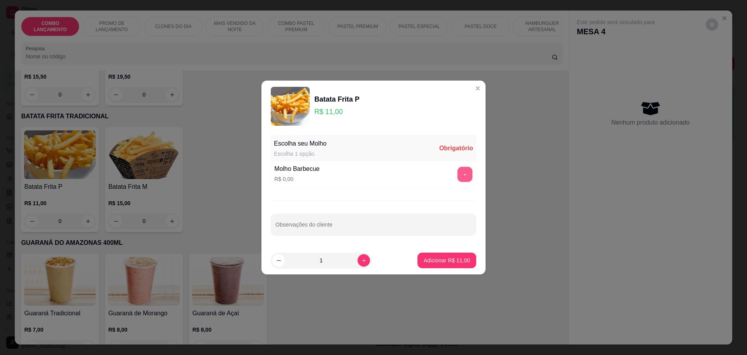
click at [457, 170] on button "+" at bounding box center [464, 174] width 15 height 15
click at [439, 257] on p "Adicionar R$ 11,00" at bounding box center [446, 259] width 45 height 7
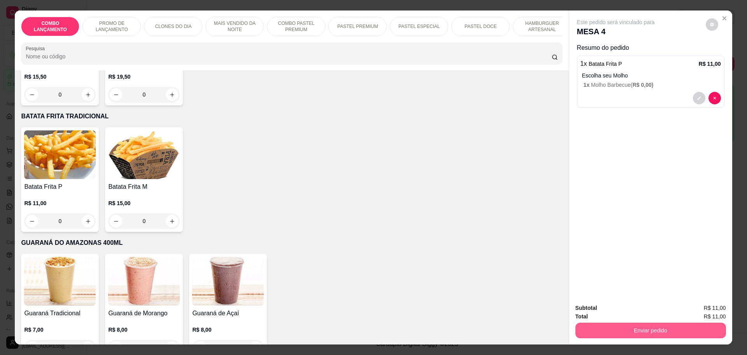
click at [608, 327] on button "Enviar pedido" at bounding box center [650, 330] width 151 height 16
click at [615, 308] on button "Não registrar e enviar pedido" at bounding box center [624, 311] width 79 height 14
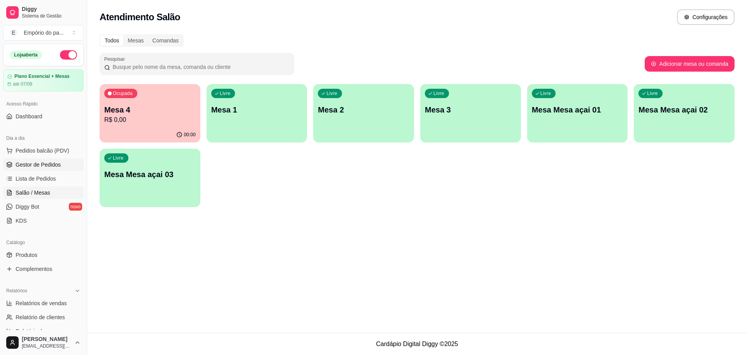
click at [24, 166] on span "Gestor de Pedidos" at bounding box center [38, 165] width 45 height 8
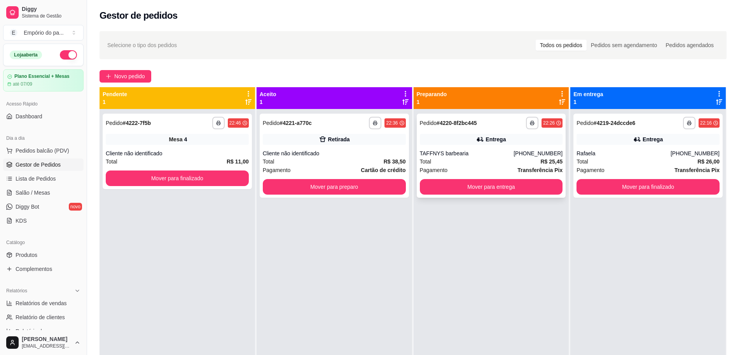
click at [481, 158] on div "Total R$ 25,45" at bounding box center [491, 161] width 143 height 9
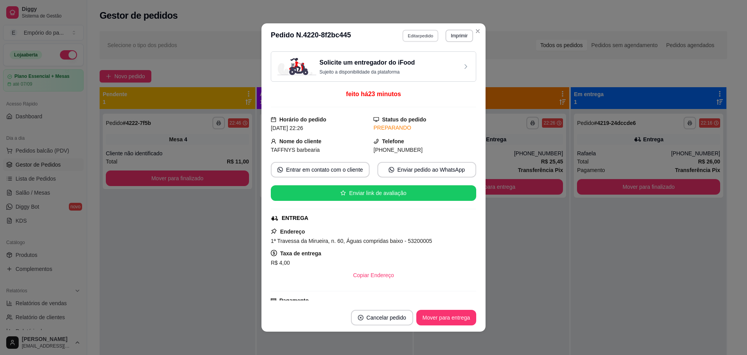
click at [403, 33] on button "Editar pedido" at bounding box center [421, 36] width 36 height 12
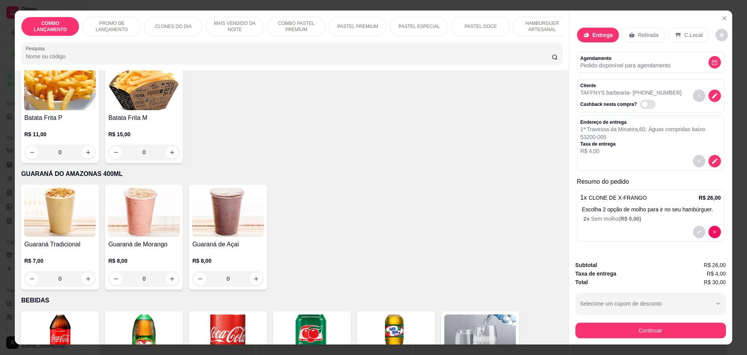
scroll to position [2155, 0]
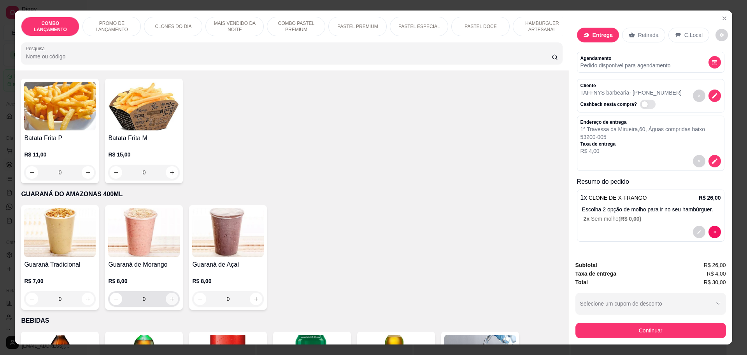
click at [169, 296] on icon "increase-product-quantity" at bounding box center [172, 299] width 6 height 6
type input "1"
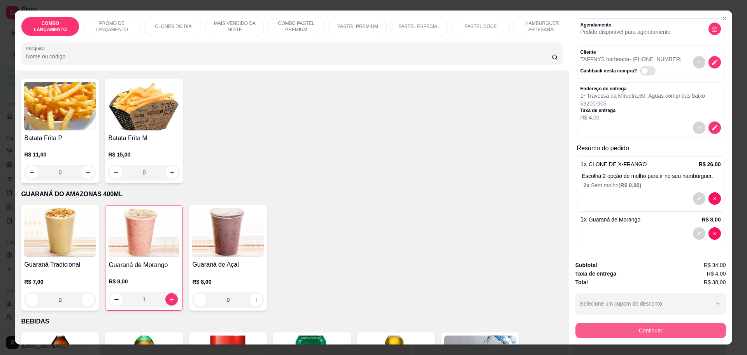
click at [666, 330] on button "Continuar" at bounding box center [650, 330] width 151 height 16
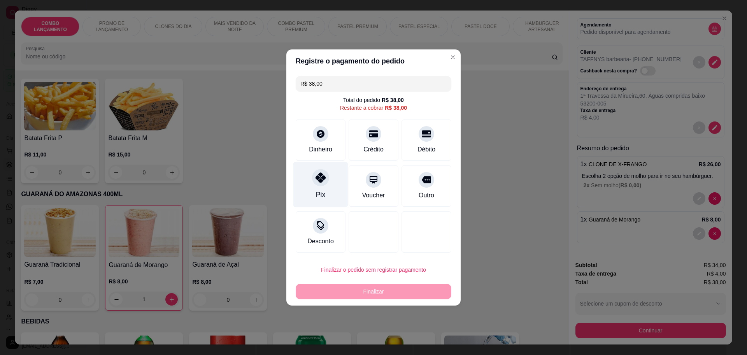
click at [312, 176] on div at bounding box center [320, 177] width 17 height 17
type input "R$ 0,00"
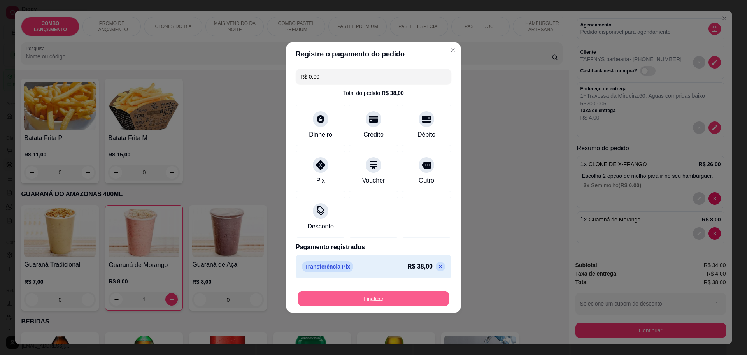
click at [411, 298] on button "Finalizar" at bounding box center [373, 298] width 151 height 15
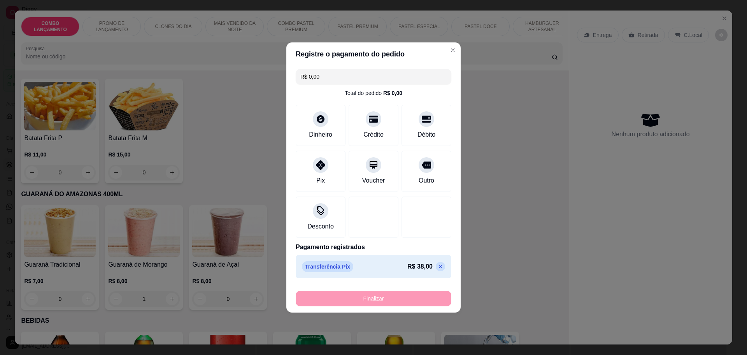
type input "0"
type input "-R$ 38,00"
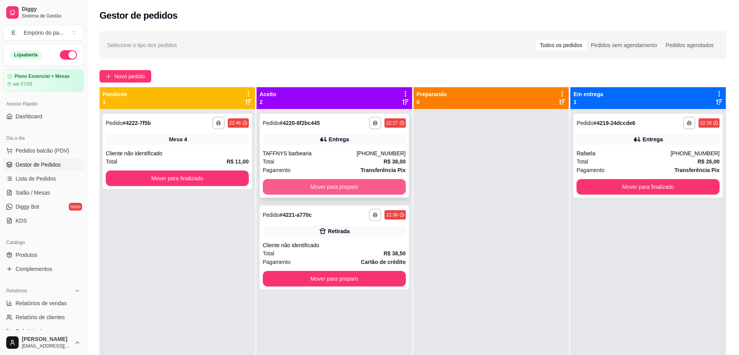
click at [328, 184] on button "Mover para preparo" at bounding box center [334, 187] width 143 height 16
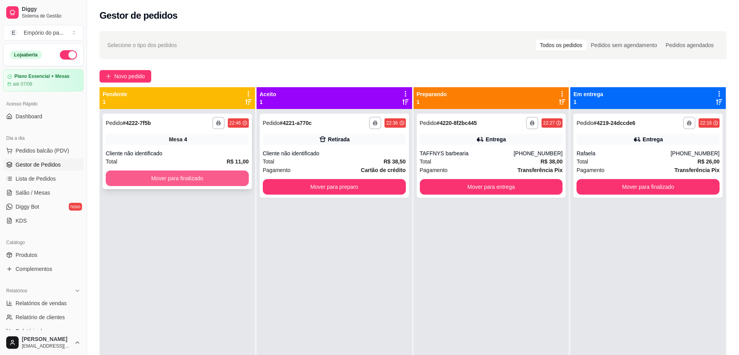
click at [216, 180] on button "Mover para finalizado" at bounding box center [177, 178] width 143 height 16
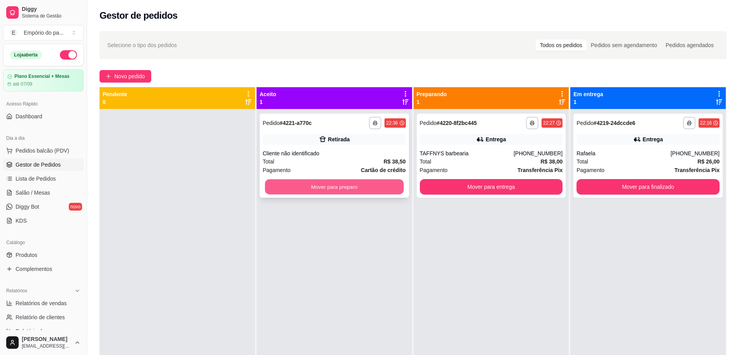
click at [372, 187] on button "Mover para preparo" at bounding box center [334, 186] width 139 height 15
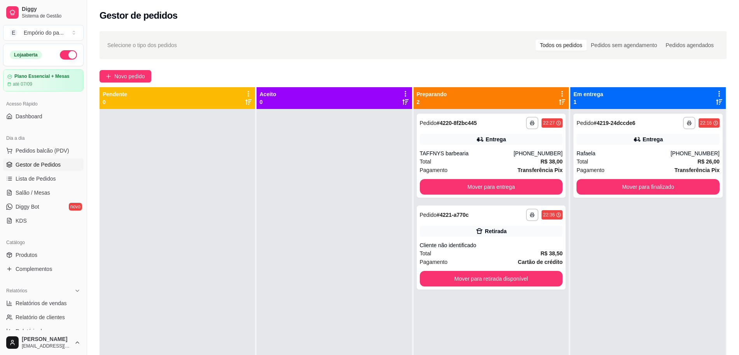
click at [61, 57] on button "button" at bounding box center [68, 54] width 17 height 9
click at [61, 58] on button "button" at bounding box center [68, 54] width 17 height 9
click at [496, 238] on div "**********" at bounding box center [491, 247] width 149 height 84
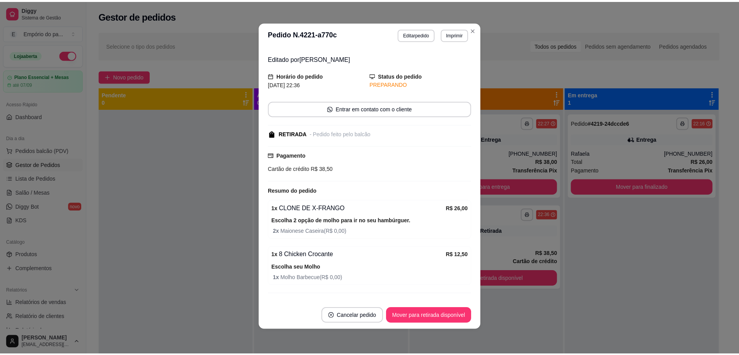
scroll to position [39, 0]
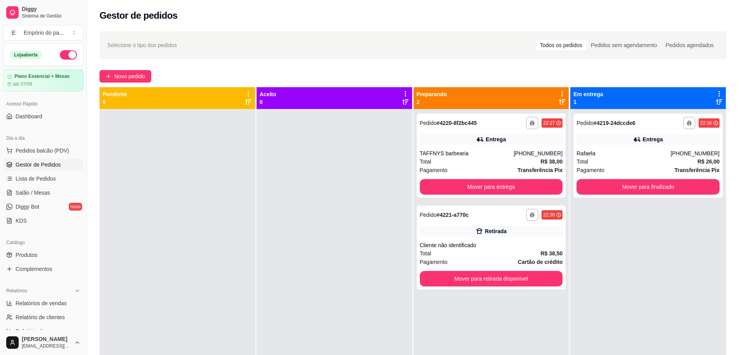
click at [597, 259] on div "**********" at bounding box center [649, 286] width 156 height 355
click at [673, 193] on button "Mover para finalizado" at bounding box center [648, 187] width 143 height 16
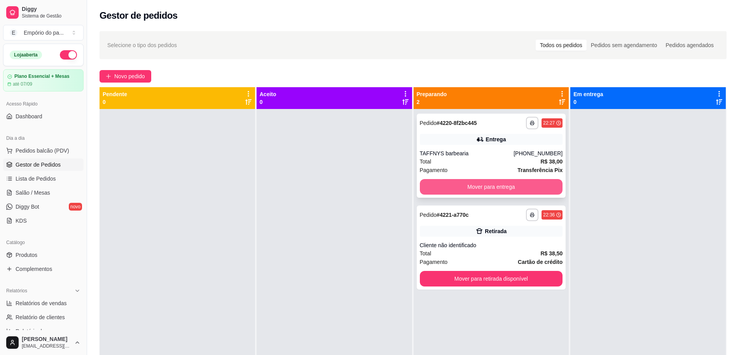
click at [504, 191] on button "Mover para entrega" at bounding box center [491, 187] width 143 height 16
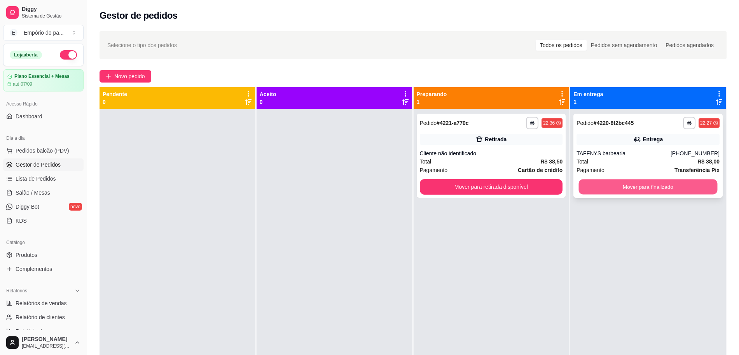
click at [650, 184] on button "Mover para finalizado" at bounding box center [648, 186] width 139 height 15
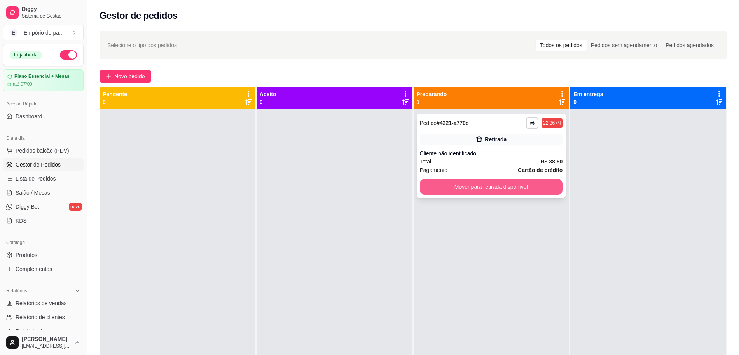
click at [493, 191] on button "Mover para retirada disponível" at bounding box center [491, 187] width 143 height 16
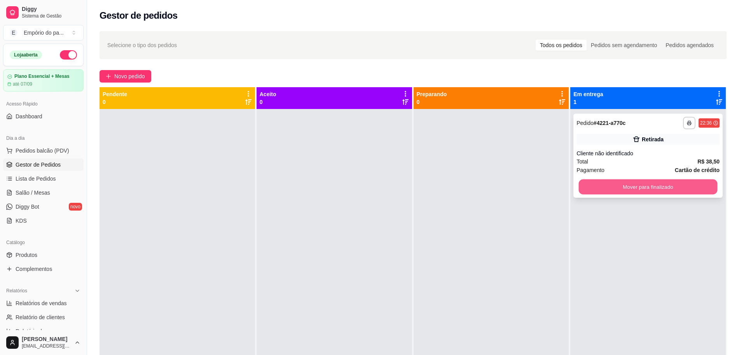
click at [643, 189] on button "Mover para finalizado" at bounding box center [648, 186] width 139 height 15
